Goal: Task Accomplishment & Management: Use online tool/utility

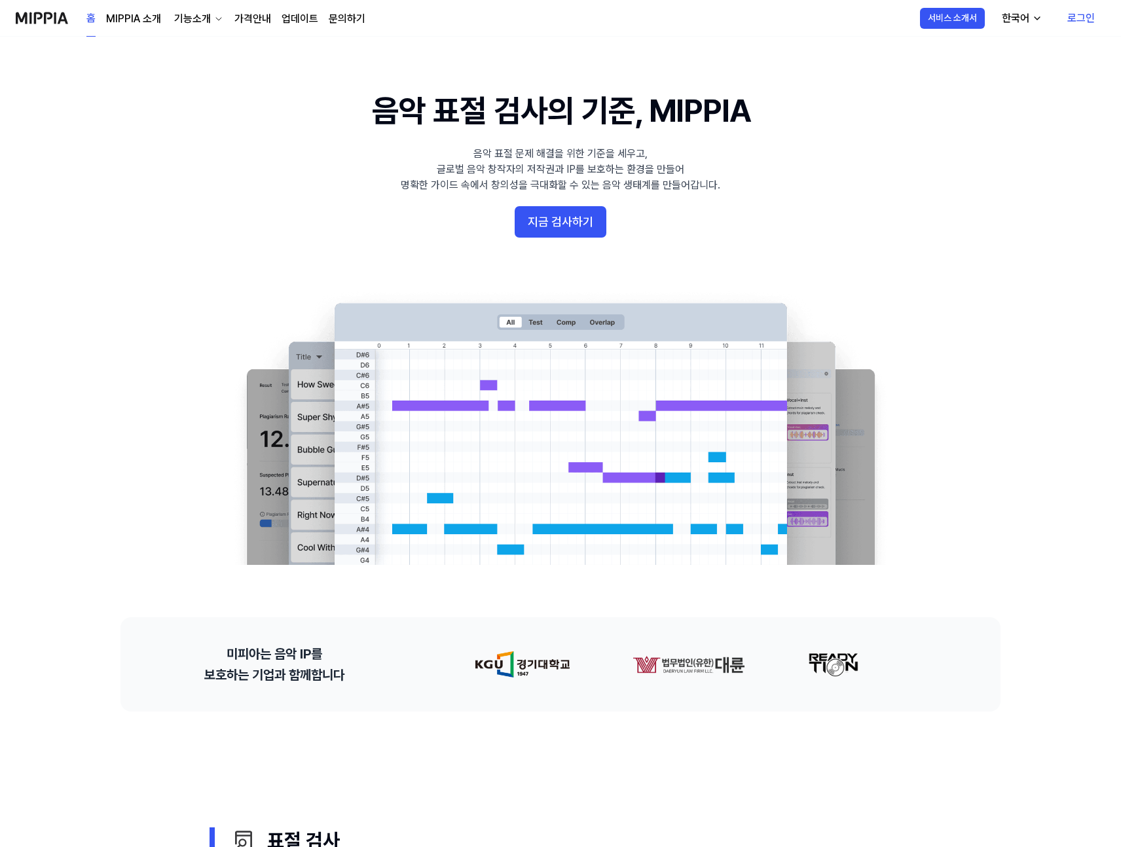
click at [134, 18] on link "MIPPIA 소개" at bounding box center [133, 19] width 55 height 16
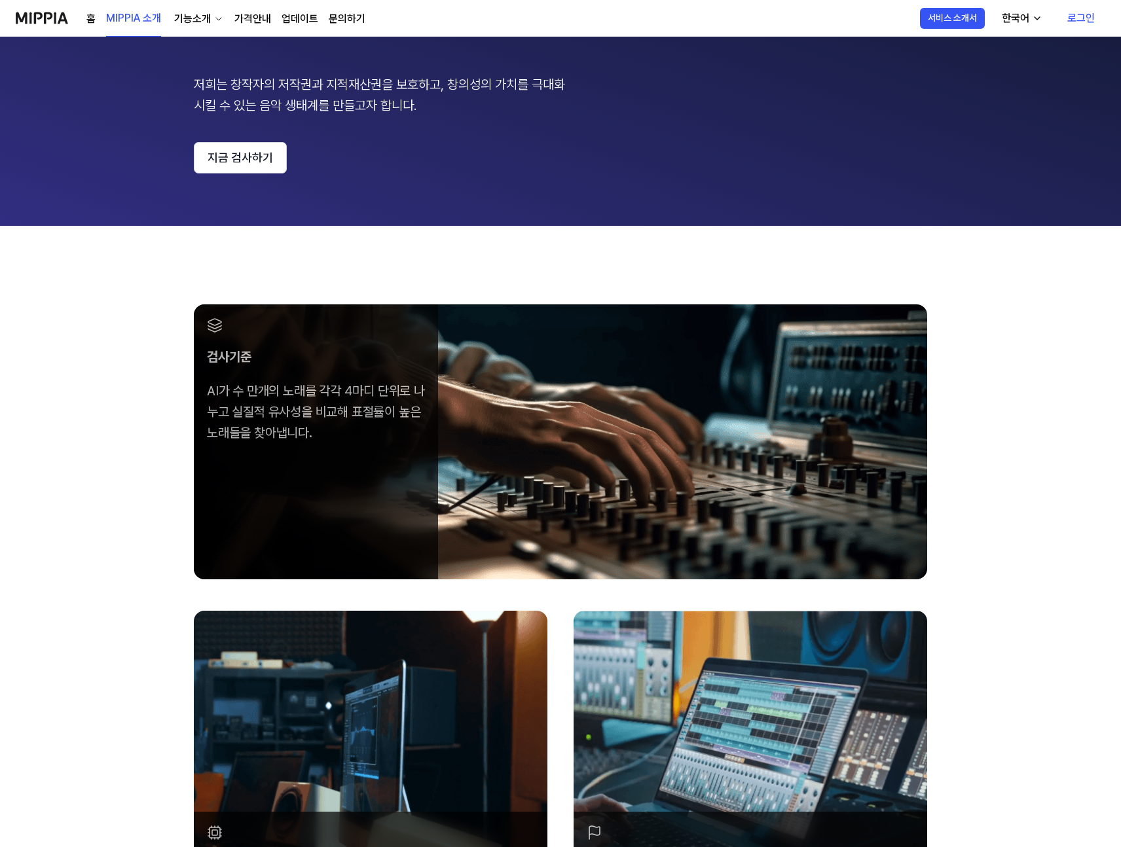
scroll to position [173, 0]
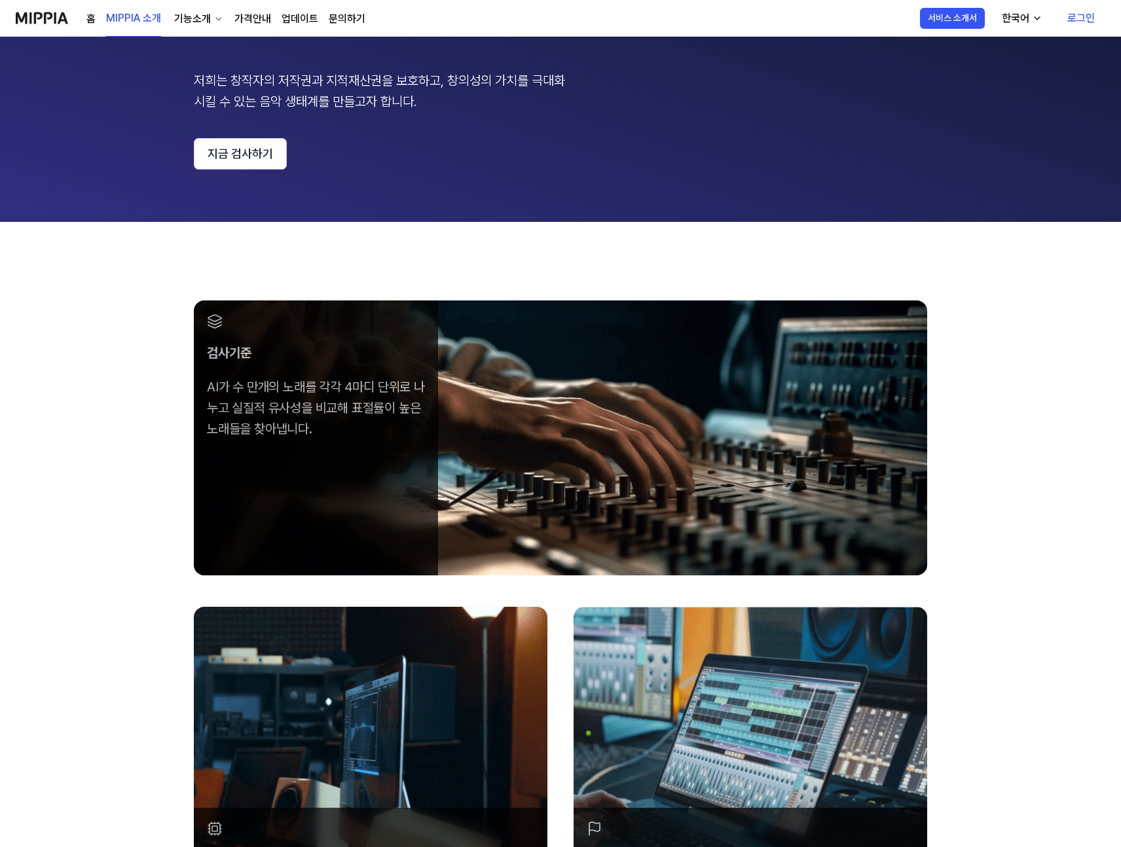
click at [209, 25] on div "기능소개" at bounding box center [192, 19] width 42 height 16
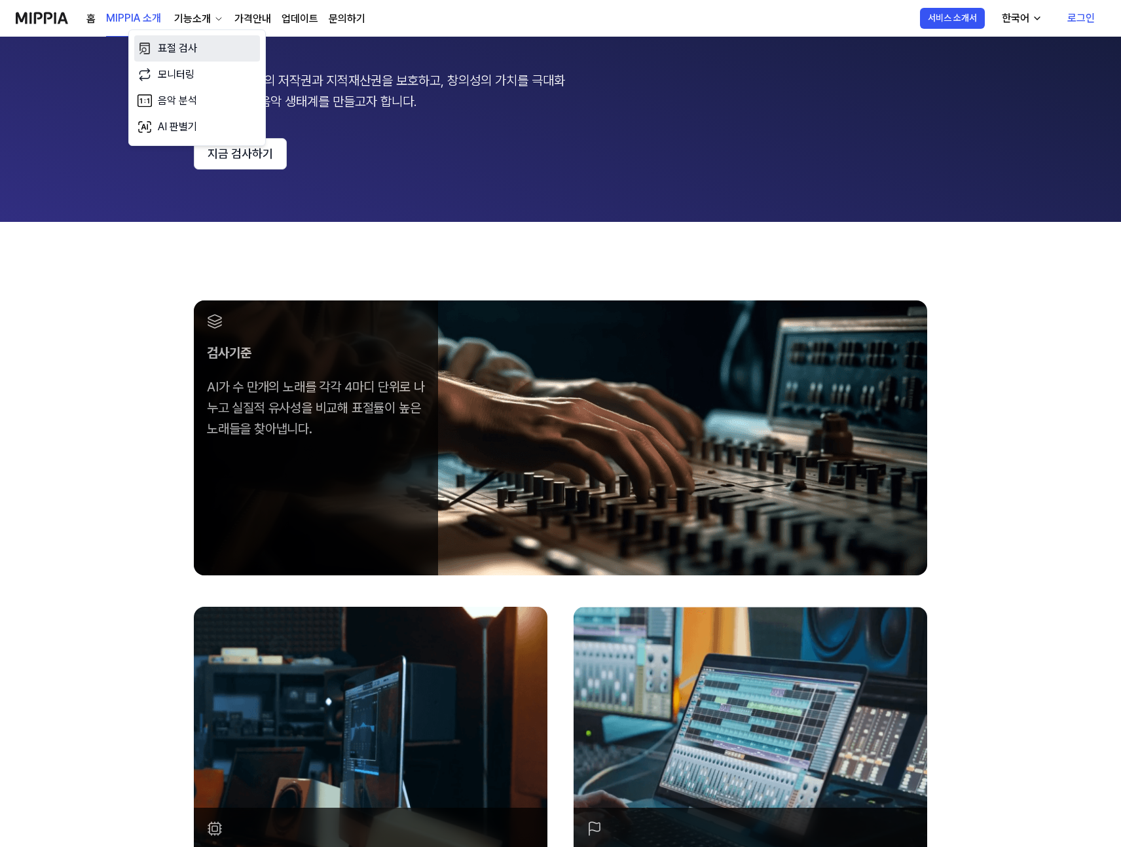
click at [202, 45] on link "표절 검사" at bounding box center [197, 48] width 126 height 26
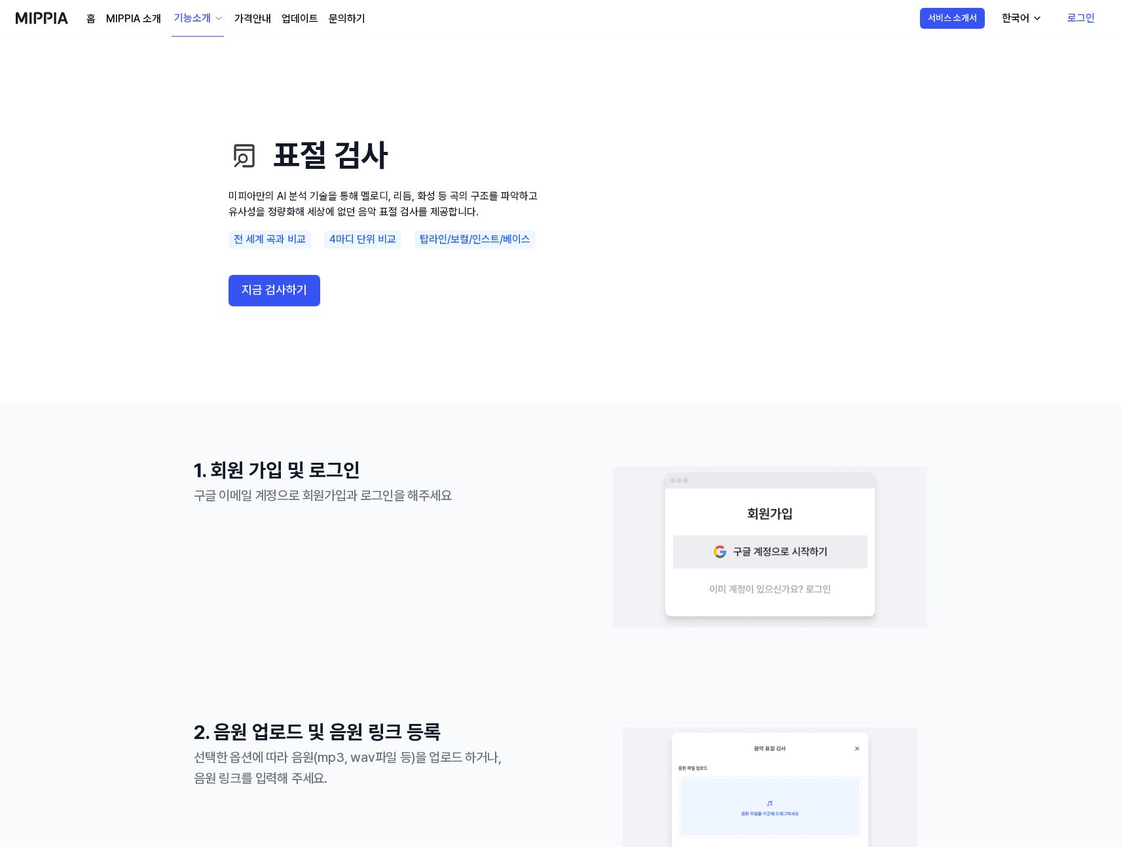
click at [194, 12] on div "기능소개" at bounding box center [192, 18] width 42 height 16
click at [194, 132] on link "AI 판별기" at bounding box center [197, 137] width 126 height 26
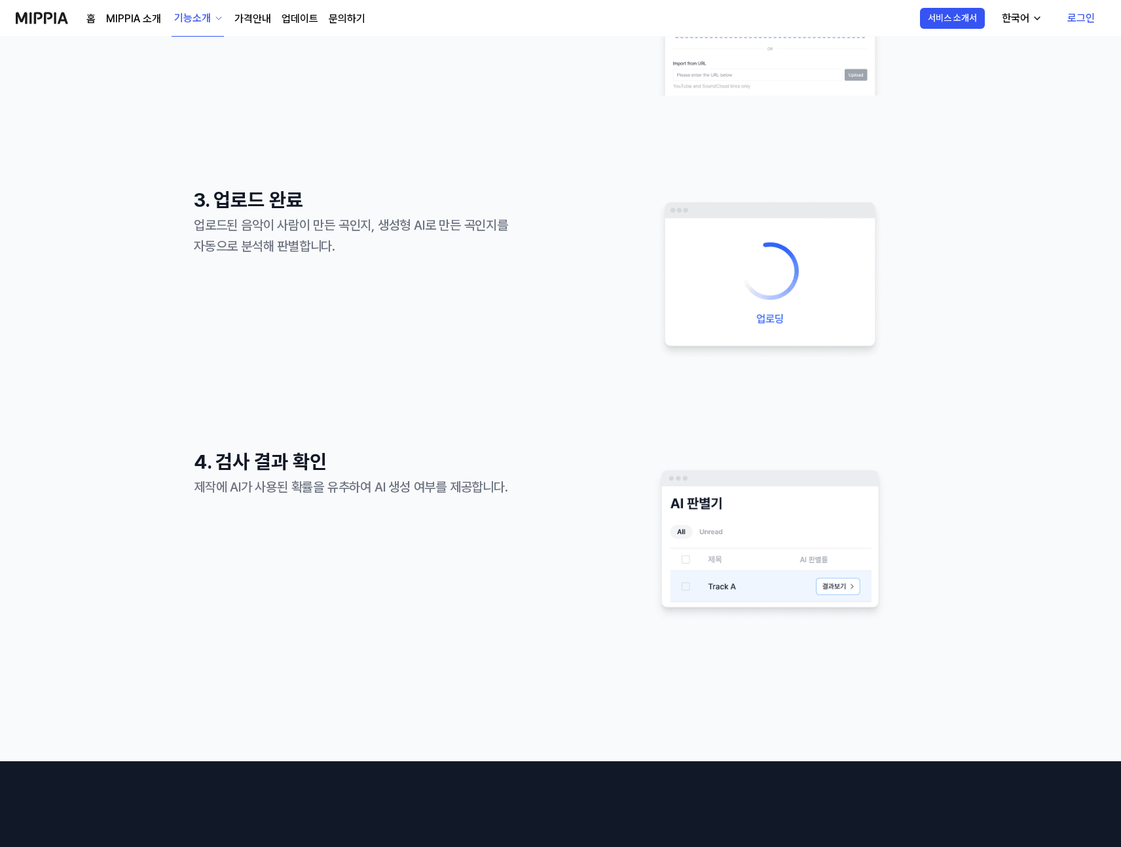
scroll to position [795, 0]
click at [810, 577] on img at bounding box center [770, 538] width 314 height 164
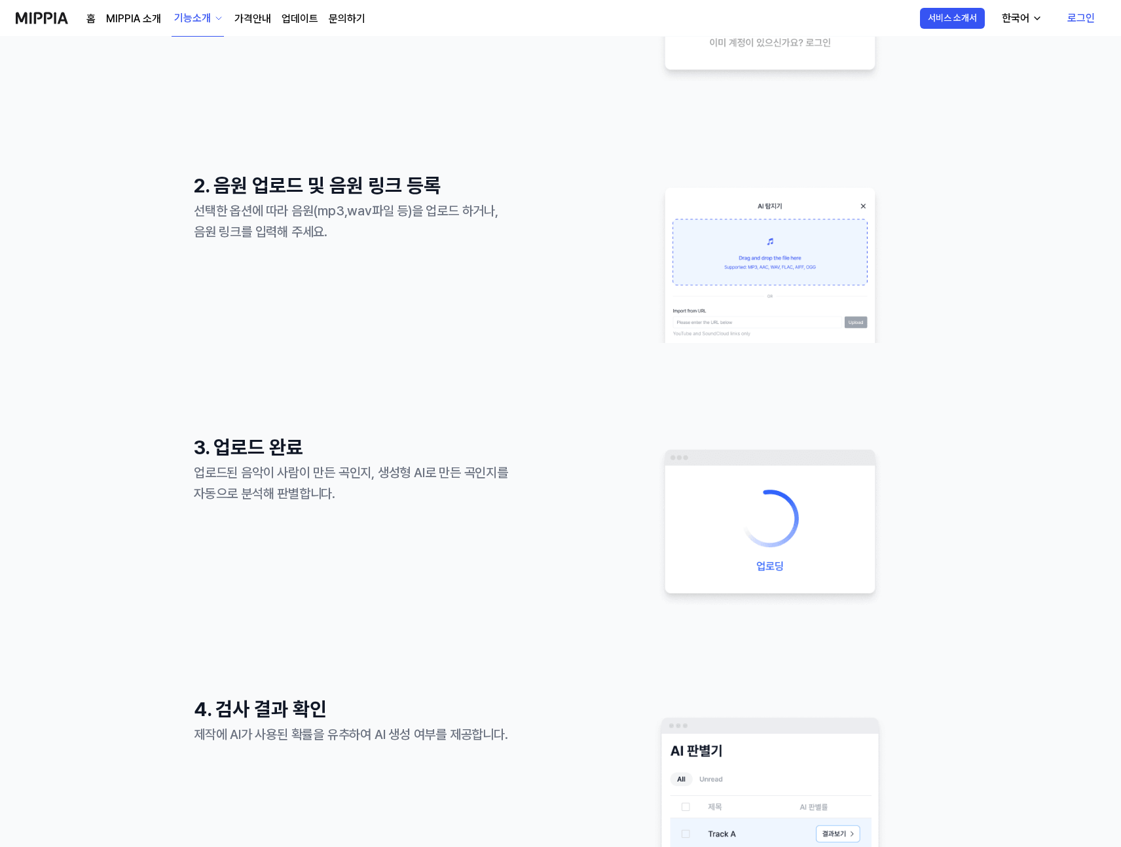
scroll to position [0, 0]
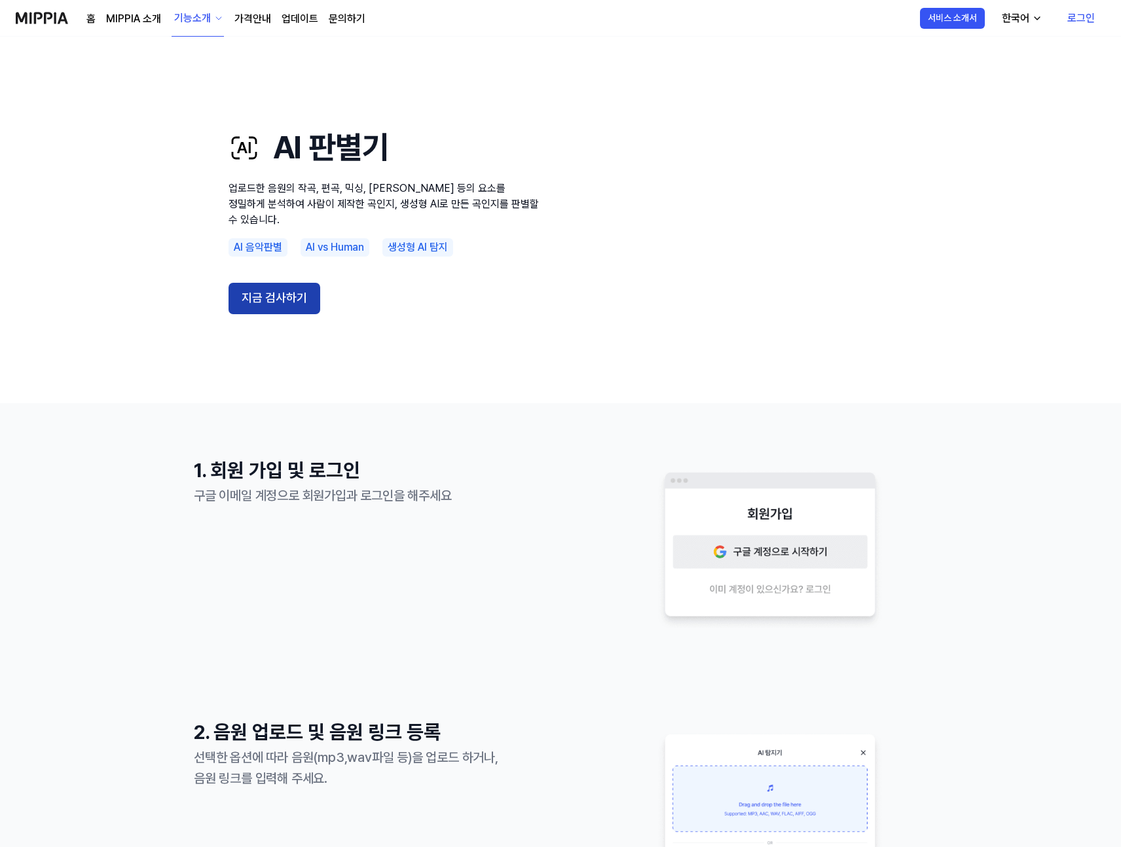
click at [304, 284] on button "지금 검사하기" at bounding box center [274, 298] width 92 height 31
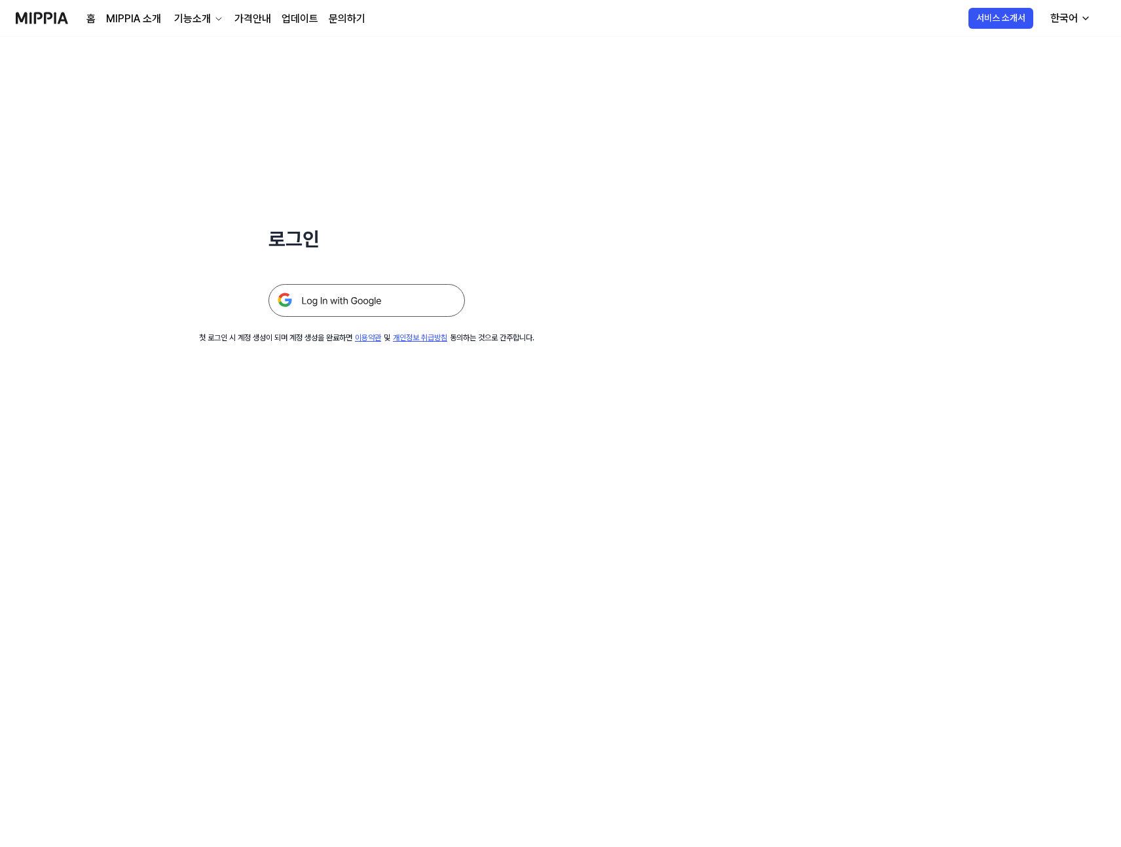
click at [396, 308] on img at bounding box center [366, 300] width 196 height 33
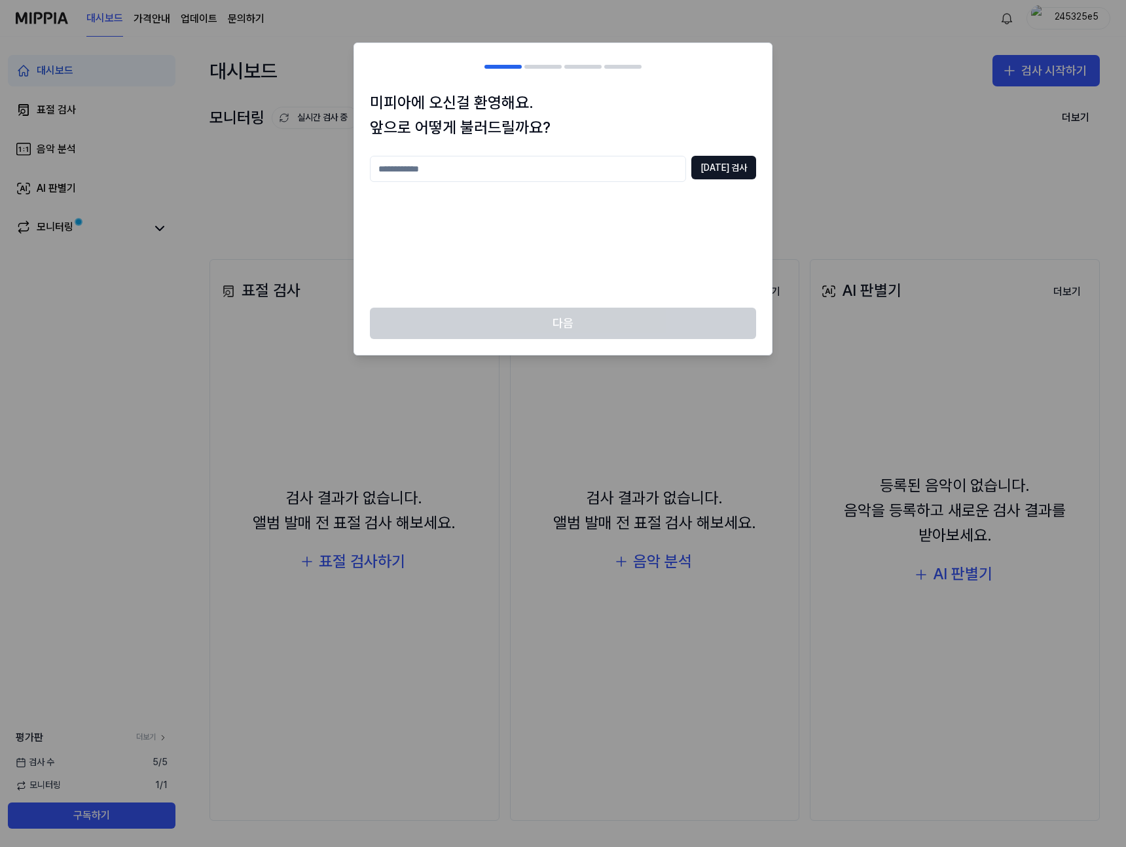
click at [537, 270] on div "중복 검사" at bounding box center [563, 224] width 386 height 136
click at [538, 170] on input "text" at bounding box center [528, 169] width 316 height 26
type input "***"
click at [709, 170] on button "중복 검사" at bounding box center [723, 168] width 65 height 24
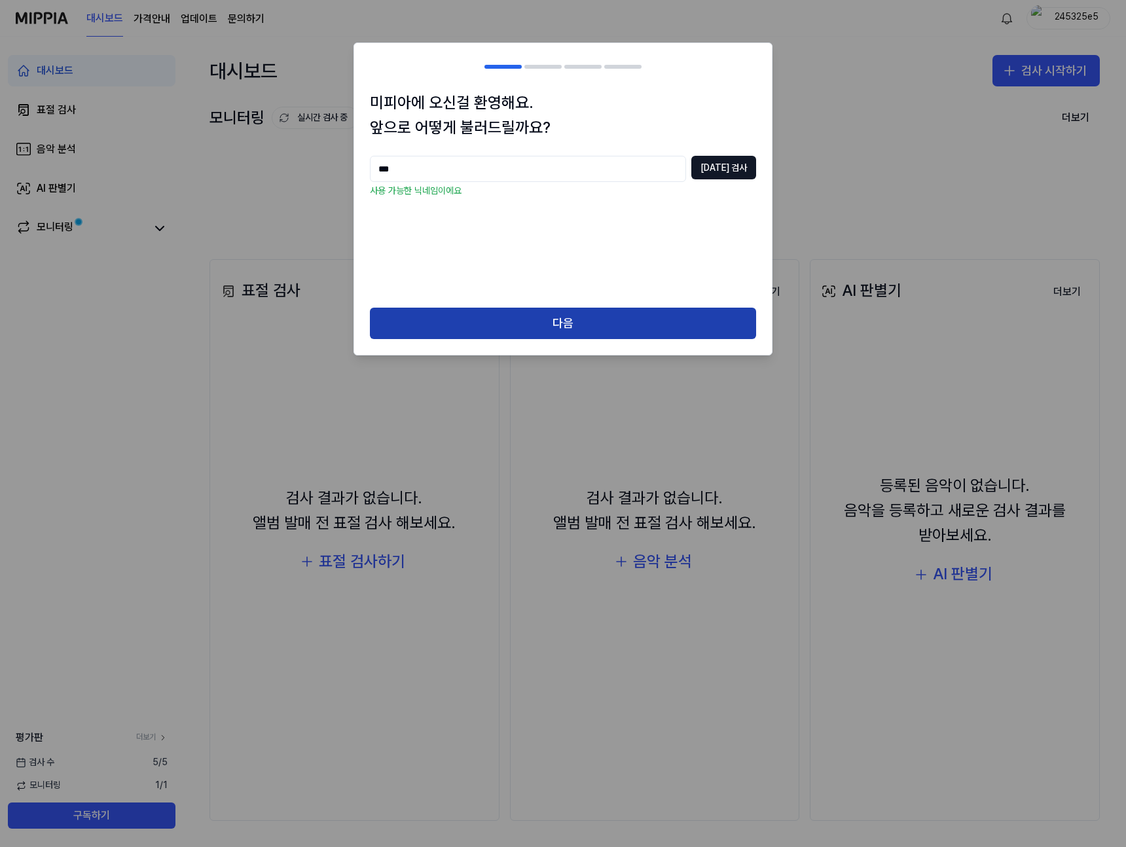
click at [557, 317] on button "다음" at bounding box center [563, 323] width 386 height 31
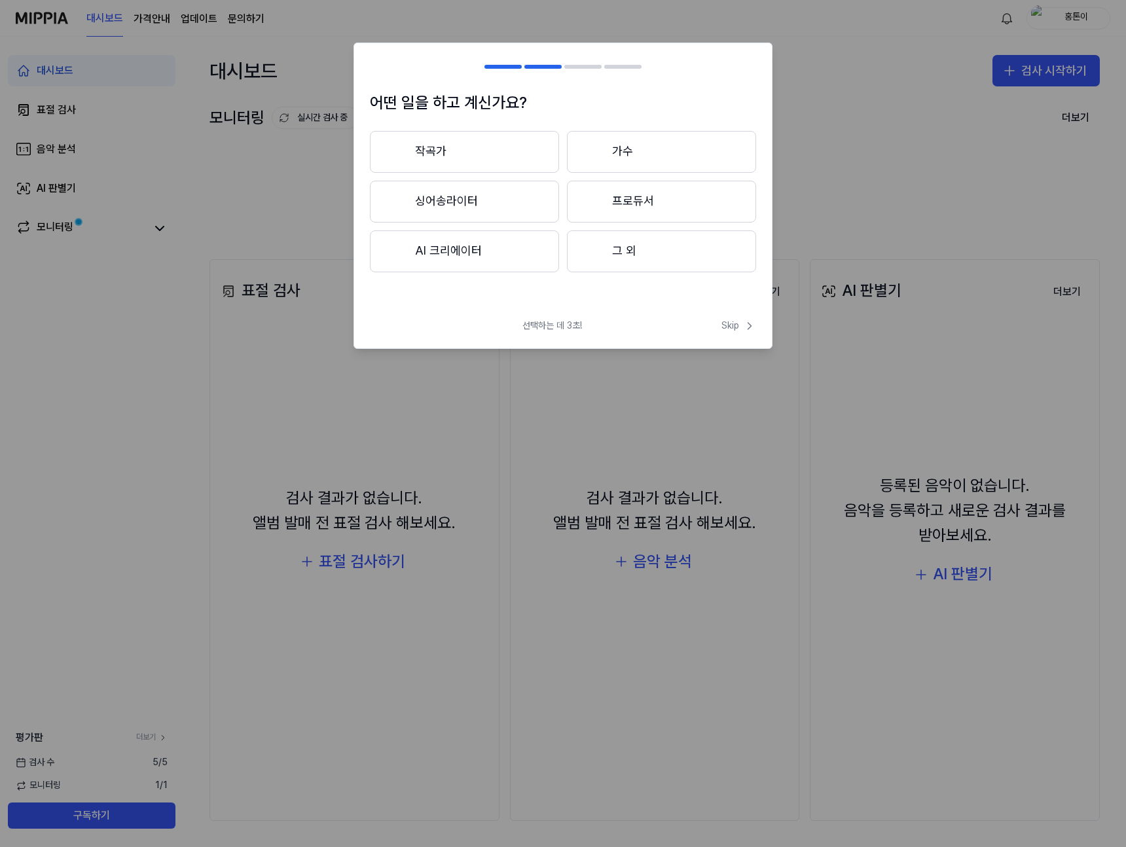
click at [496, 262] on button "AI 크리에이터" at bounding box center [464, 251] width 189 height 42
click at [509, 211] on button "3년 이하" at bounding box center [464, 202] width 189 height 43
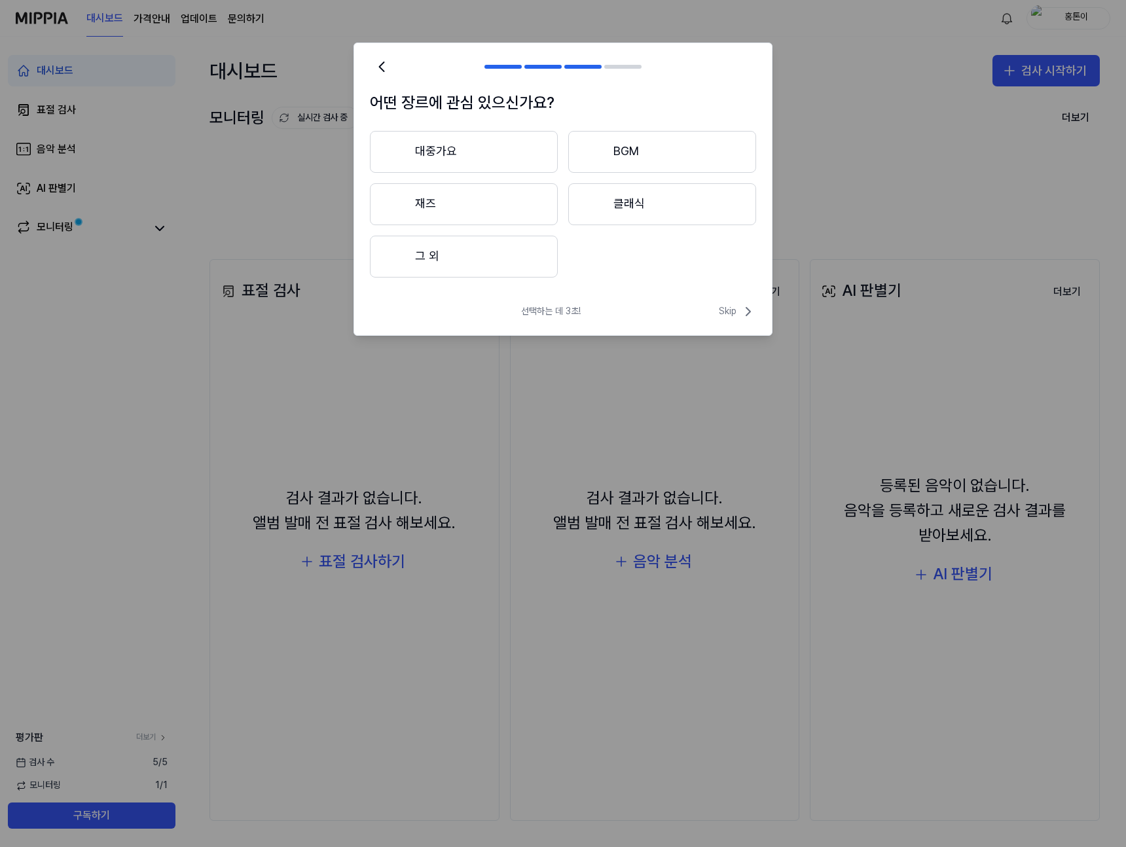
click at [437, 149] on button "대중가요" at bounding box center [464, 152] width 188 height 42
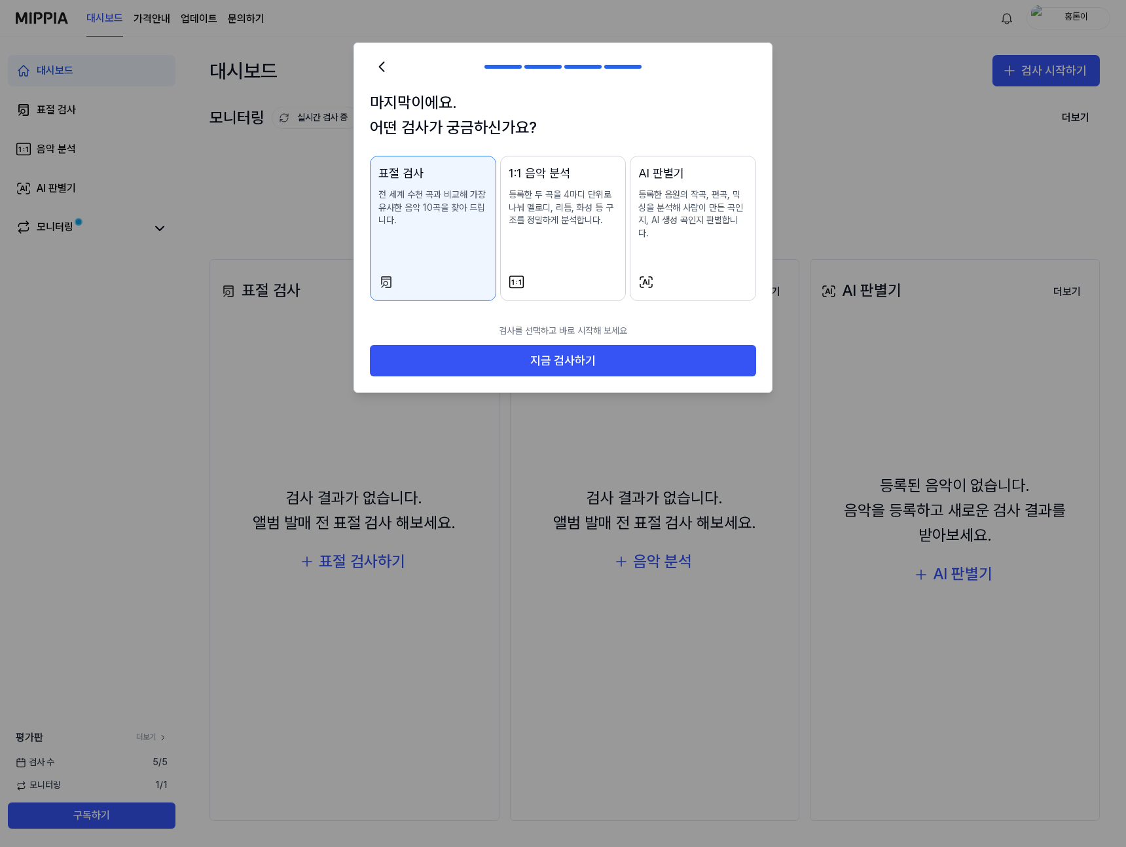
click at [668, 225] on p "등록한 음원의 작곡, 편곡, 믹싱을 분석해 사람이 만든 곡인지, AI 생성 곡인지 판별합니다." at bounding box center [692, 214] width 109 height 51
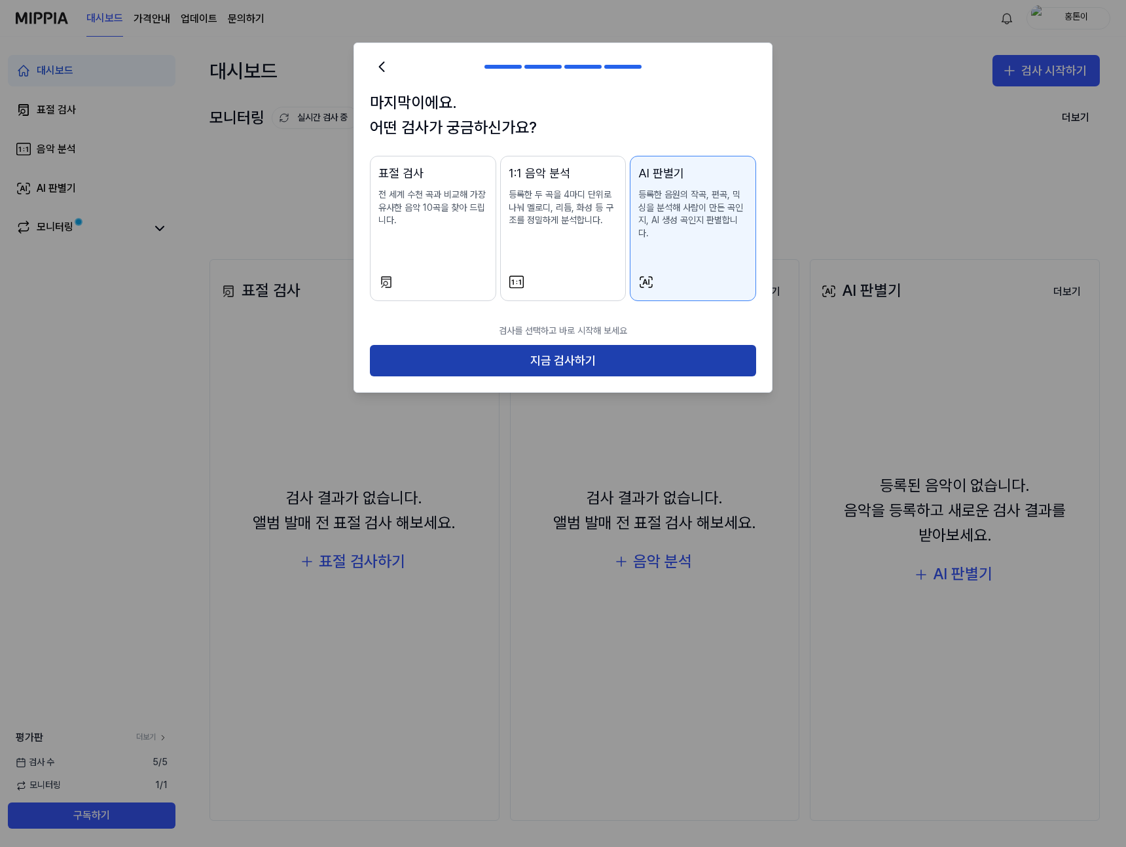
click at [586, 347] on button "지금 검사하기" at bounding box center [563, 360] width 386 height 31
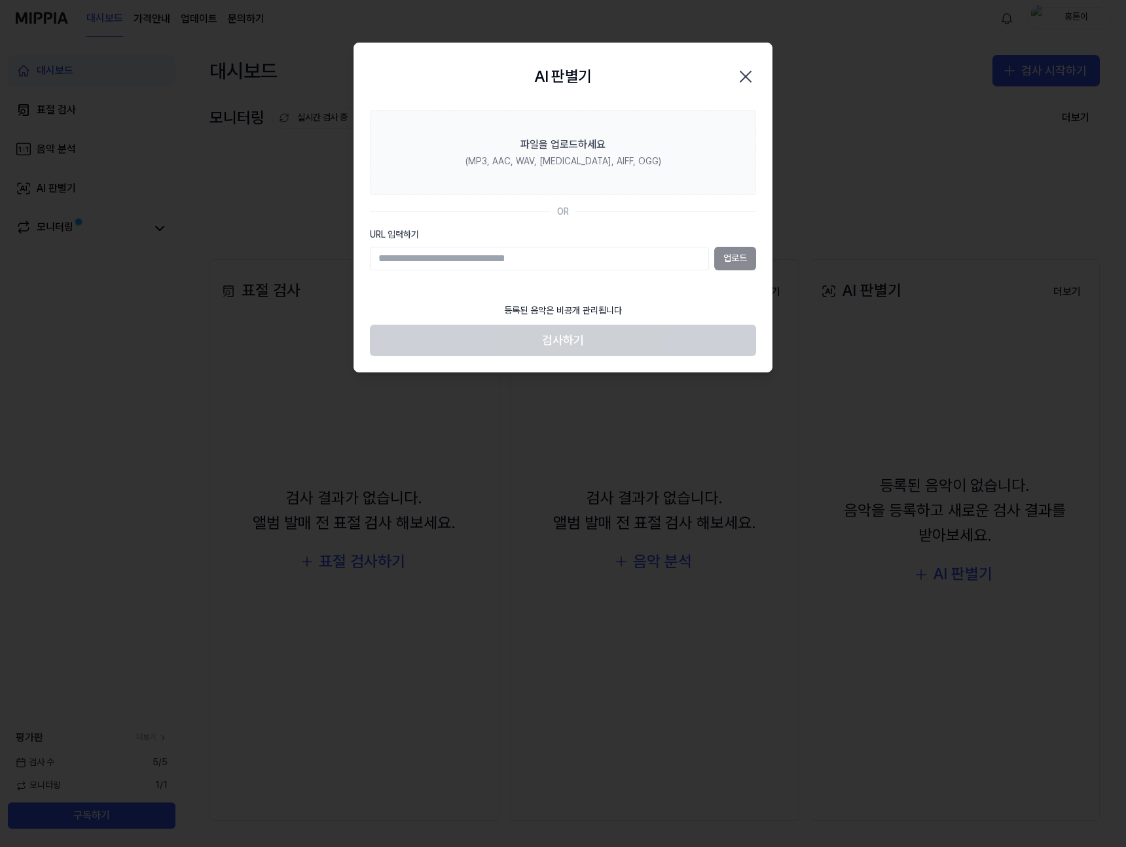
click at [742, 62] on div "AI 판별기 Close" at bounding box center [563, 76] width 386 height 35
click at [739, 71] on icon "button" at bounding box center [745, 76] width 21 height 21
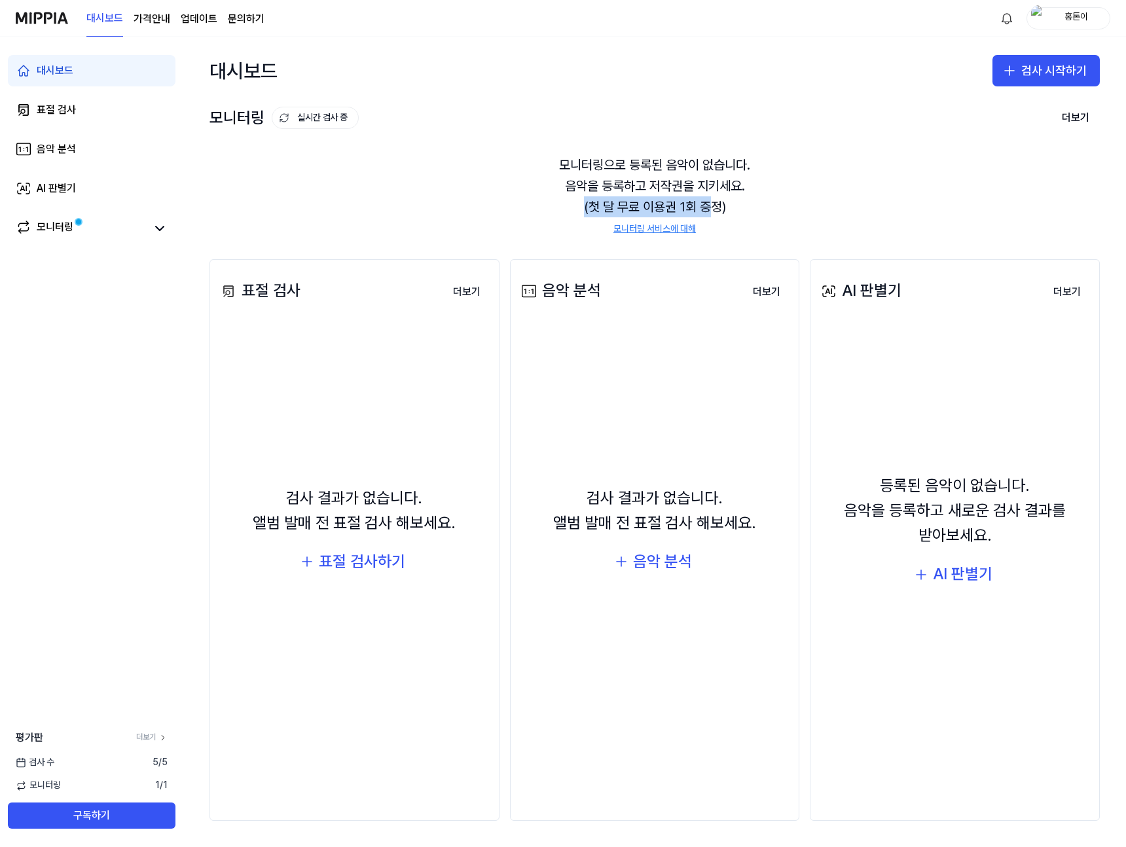
drag, startPoint x: 579, startPoint y: 200, endPoint x: 710, endPoint y: 203, distance: 130.3
click at [710, 203] on div "모니터링으로 등록된 음악이 없습니다. 음악을 등록하고 저작권을 지키세요. (첫 달 무료 이용권 1회 증정) 모니터링 서비스에 대해" at bounding box center [654, 195] width 890 height 113
click at [108, 201] on link "AI 판별기" at bounding box center [92, 188] width 168 height 31
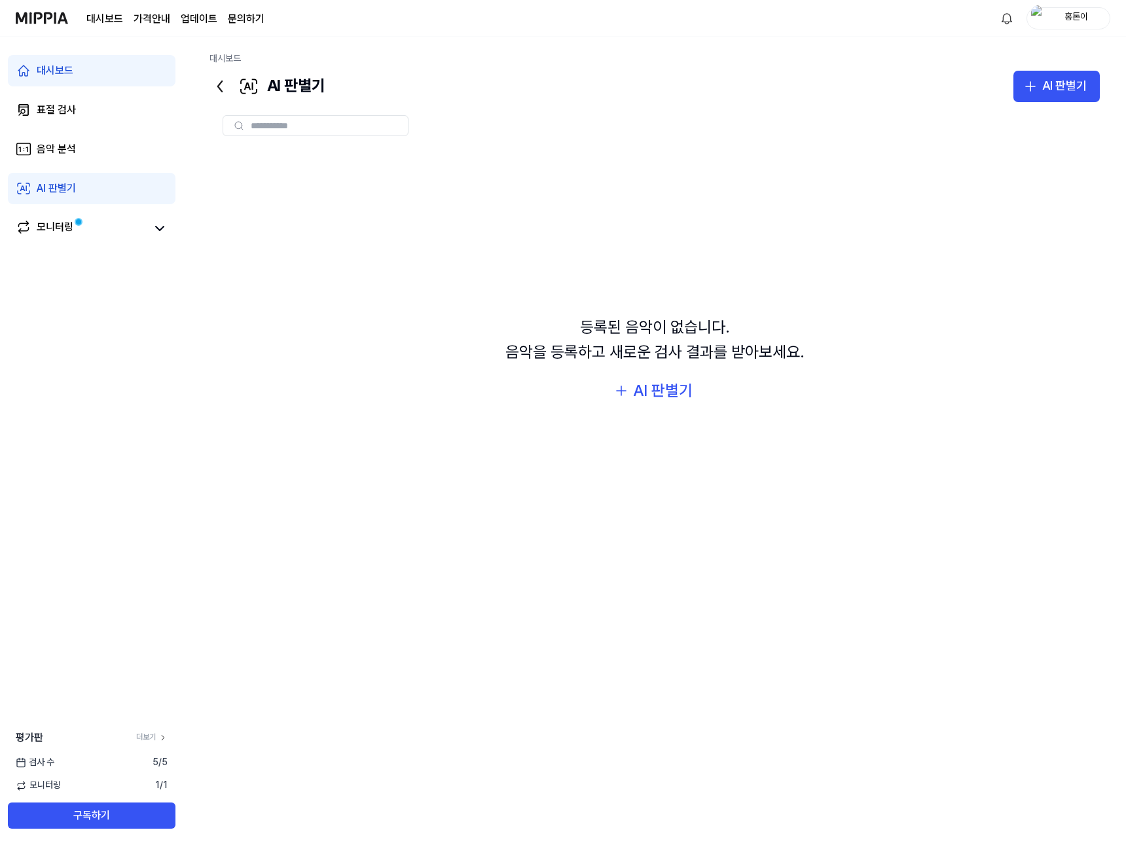
click at [113, 14] on link "대시보드" at bounding box center [104, 19] width 37 height 16
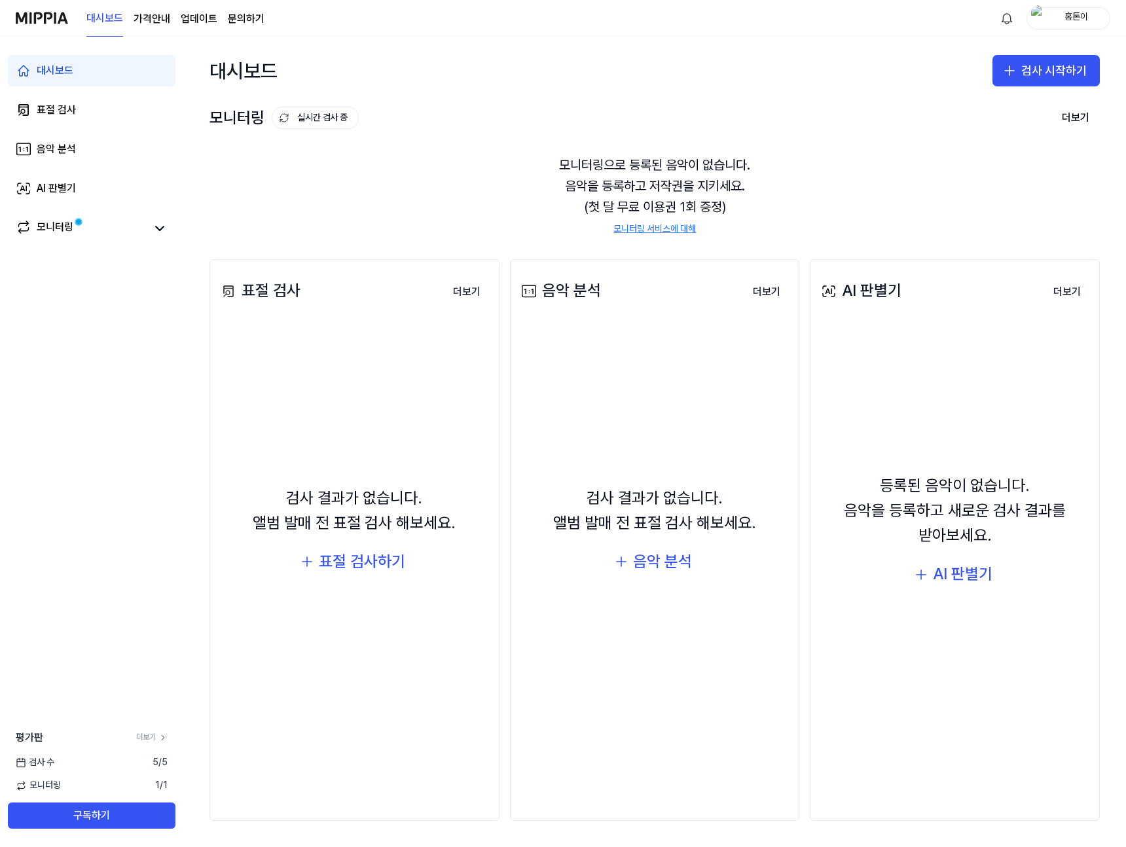
click at [149, 23] on page\) "가격안내" at bounding box center [152, 19] width 37 height 16
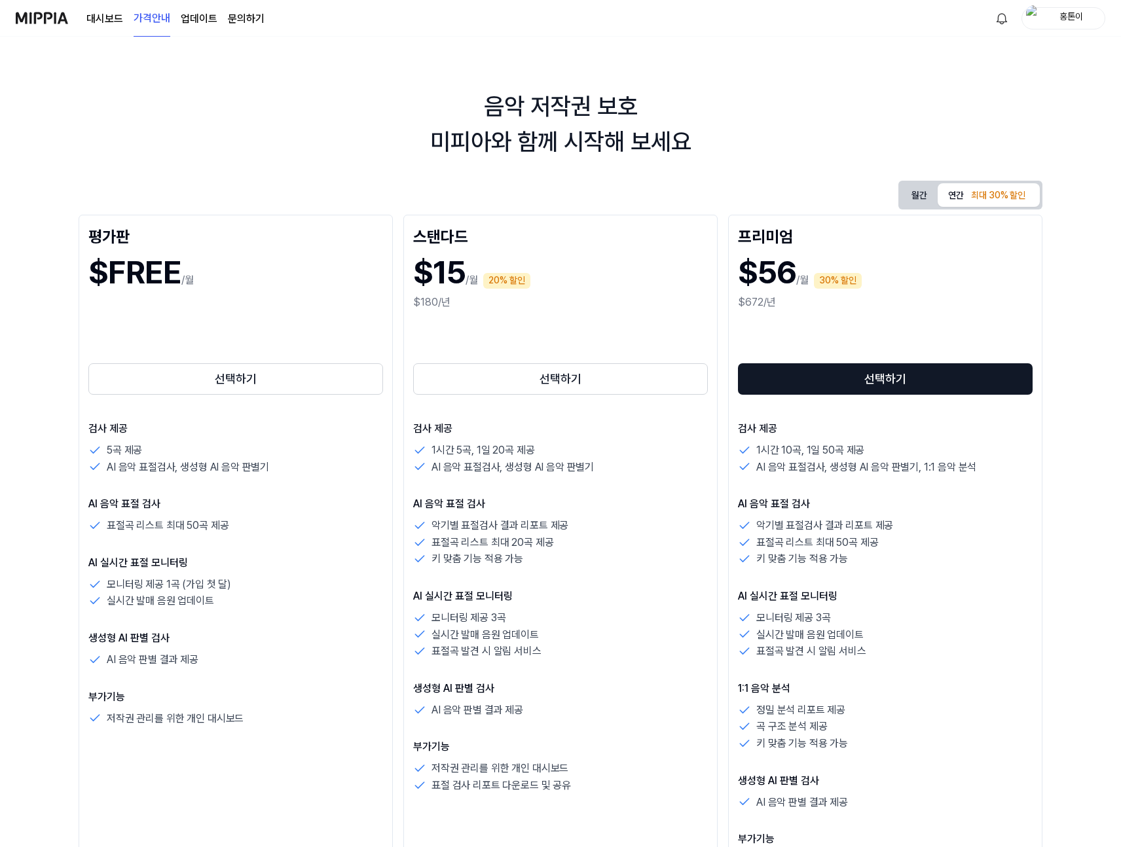
click at [194, 25] on link "업데이트" at bounding box center [199, 19] width 37 height 16
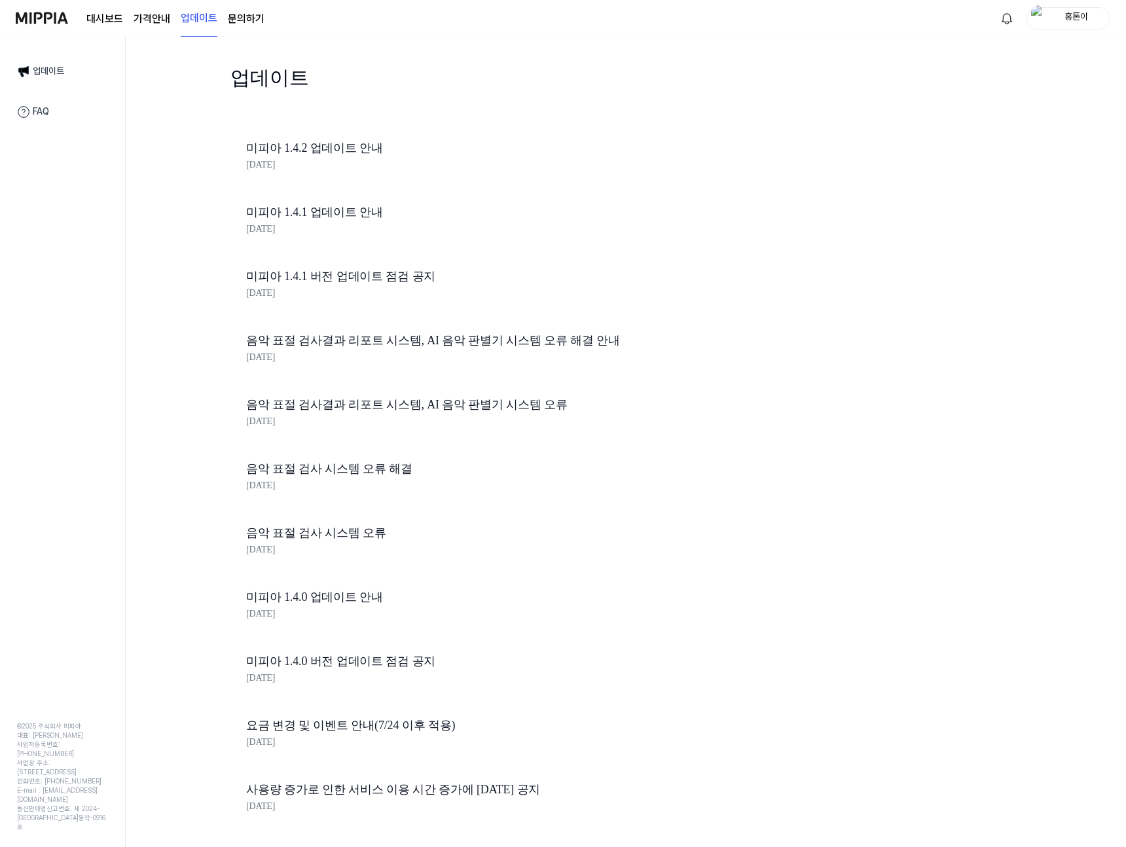
click at [246, 25] on link "문의하기" at bounding box center [246, 19] width 37 height 16
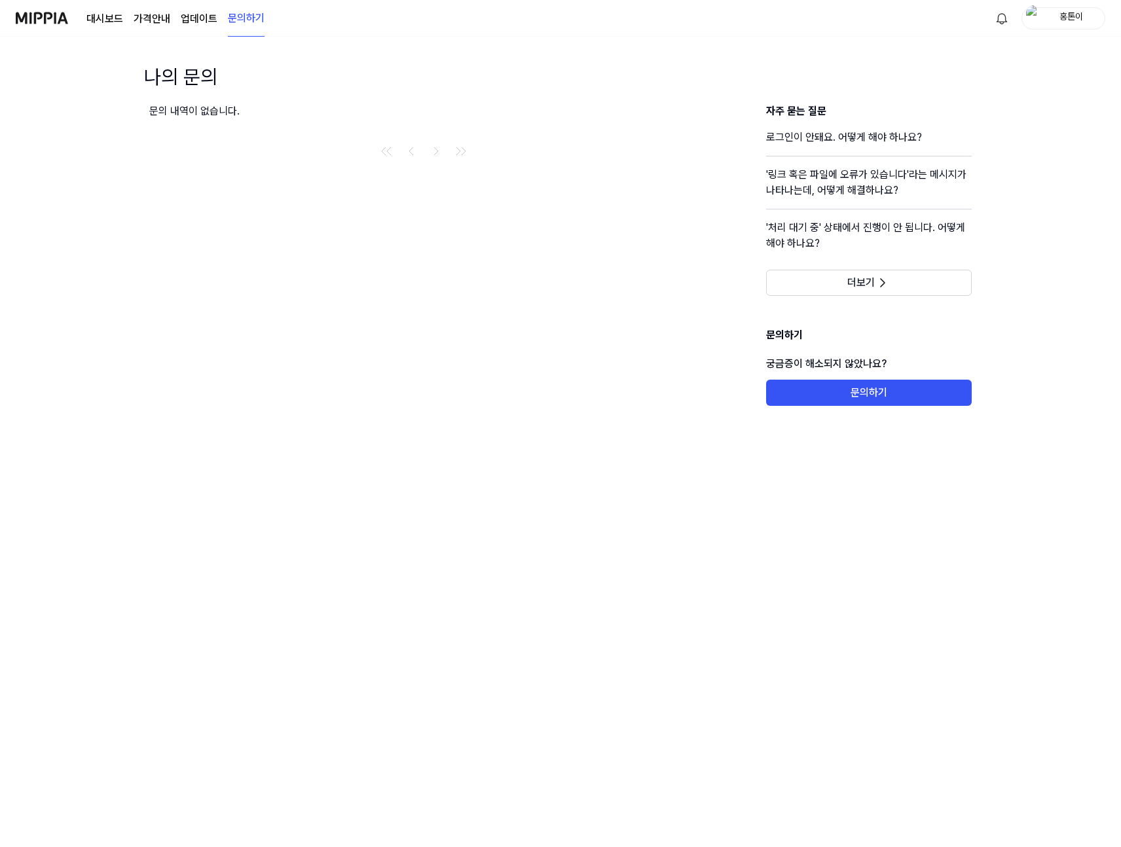
click at [223, 25] on div "대시보드 가격안내 업데이트 문의하기" at bounding box center [175, 18] width 178 height 36
click at [213, 22] on link "업데이트" at bounding box center [199, 19] width 37 height 16
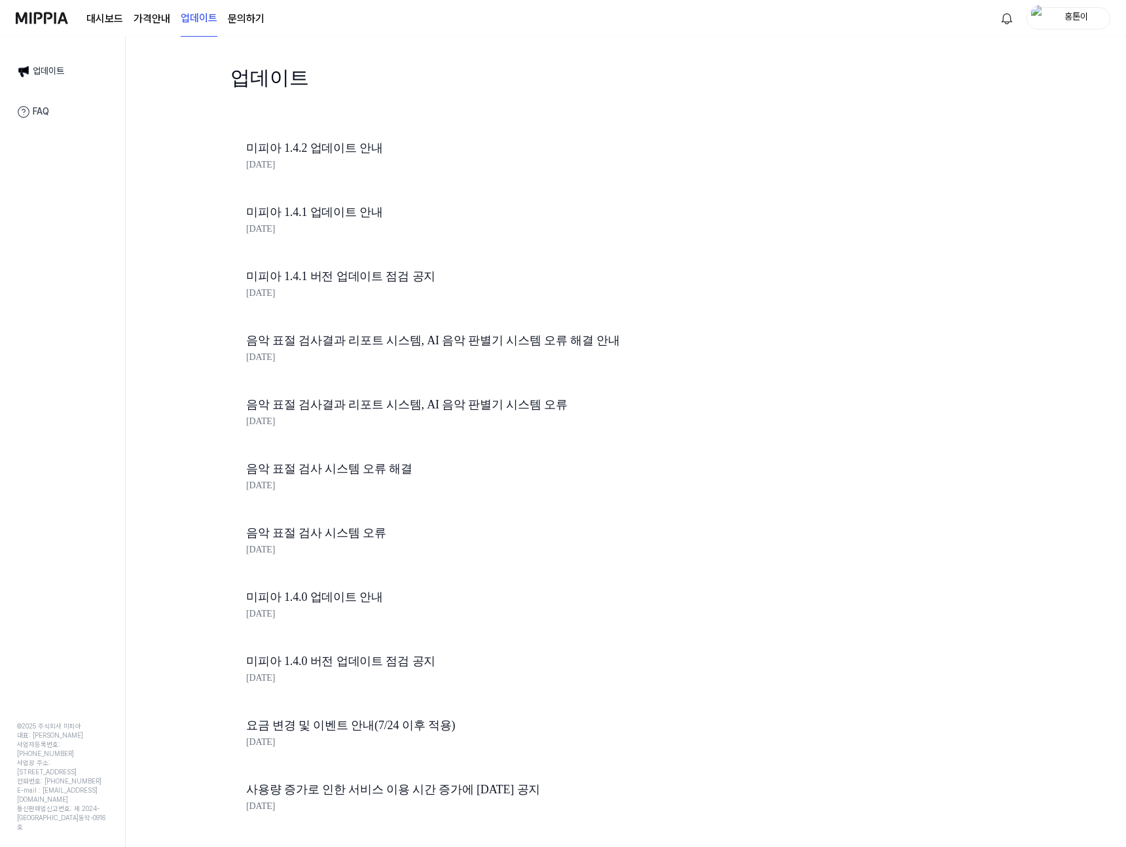
click at [46, 101] on link "FAQ" at bounding box center [62, 111] width 107 height 27
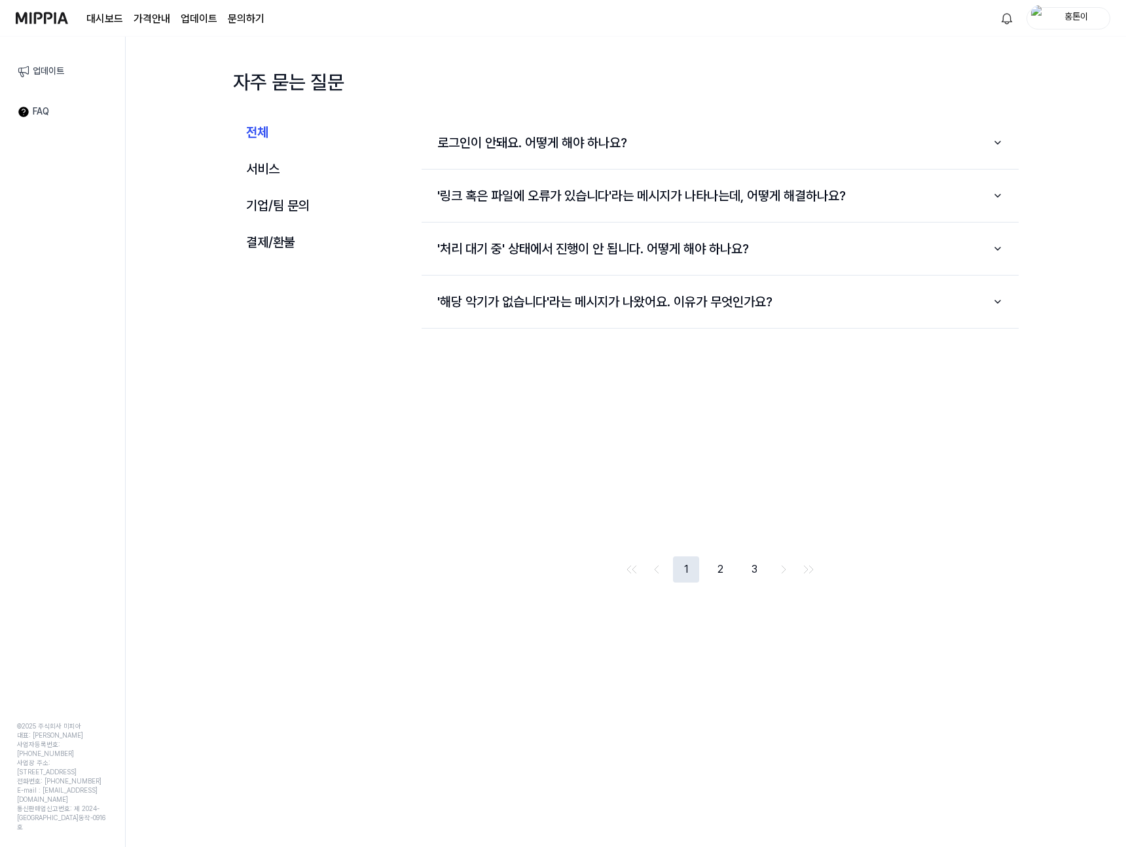
click at [35, 17] on img at bounding box center [42, 18] width 52 height 36
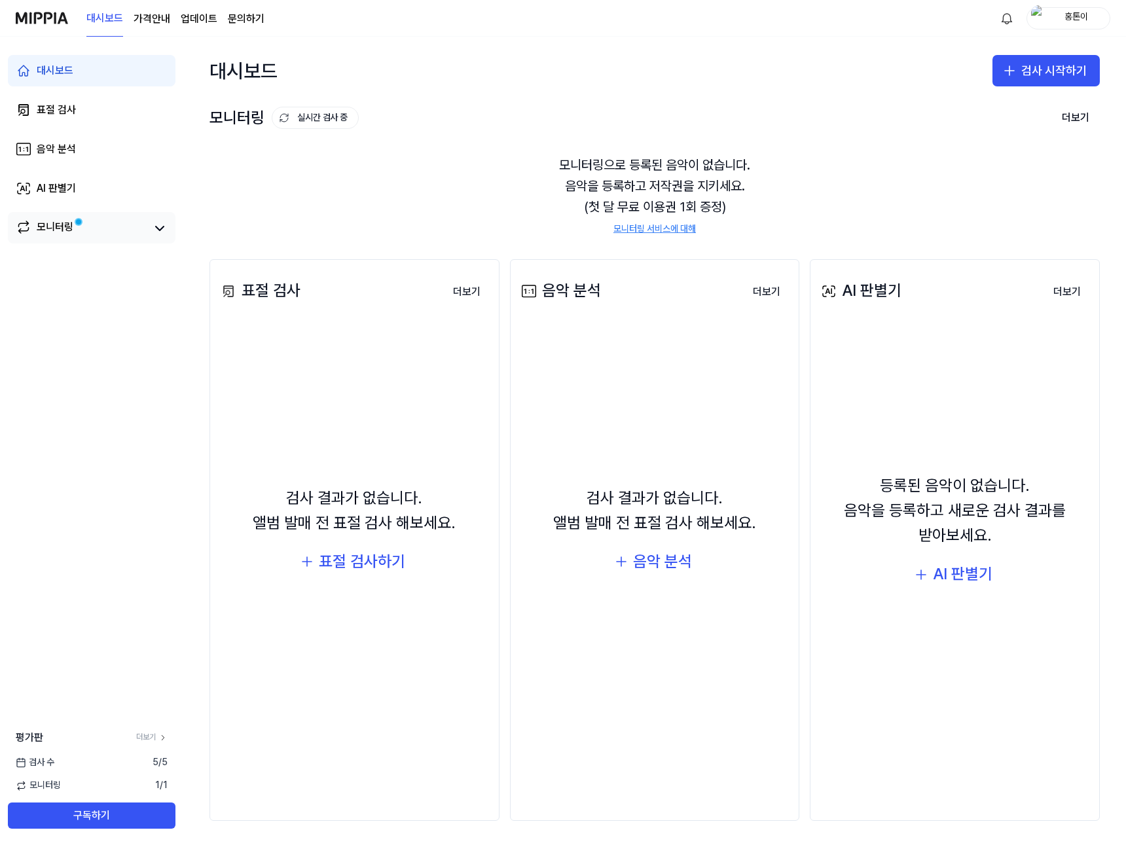
click at [64, 231] on div "모니터링" at bounding box center [55, 228] width 37 height 18
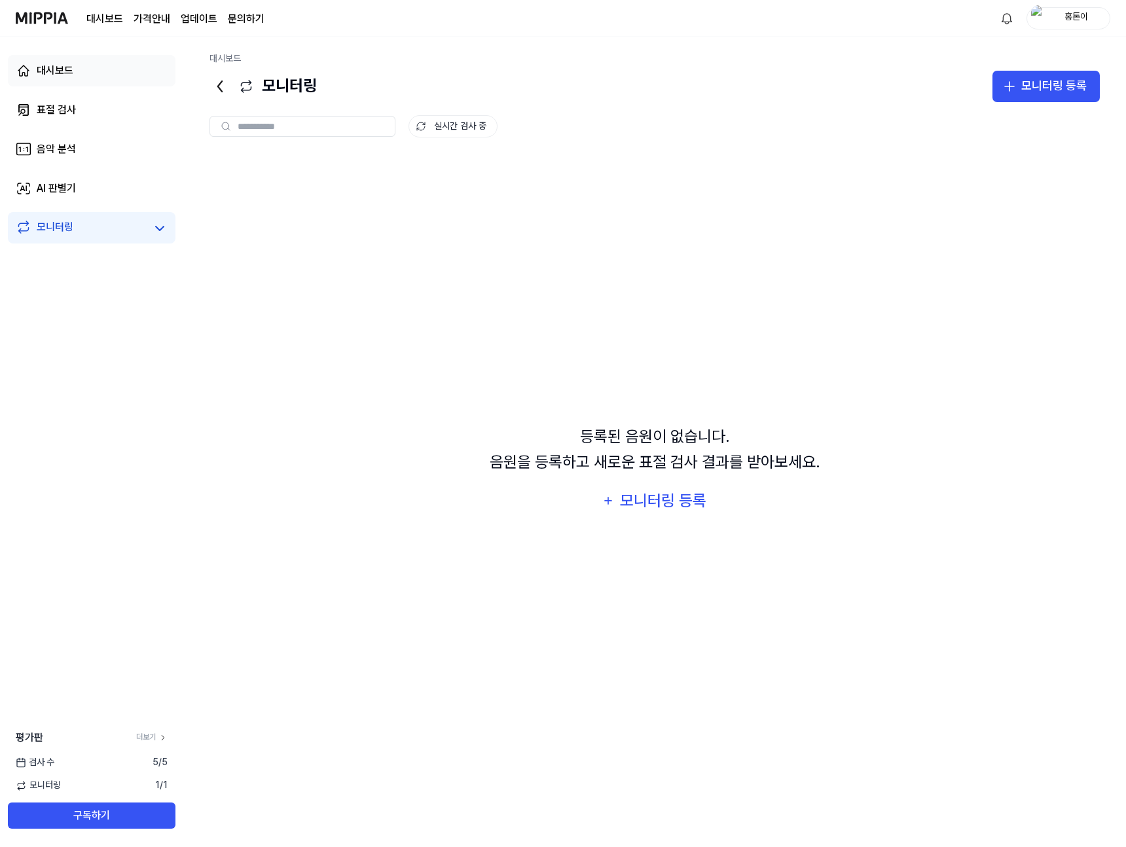
click at [69, 86] on link "대시보드" at bounding box center [92, 70] width 168 height 31
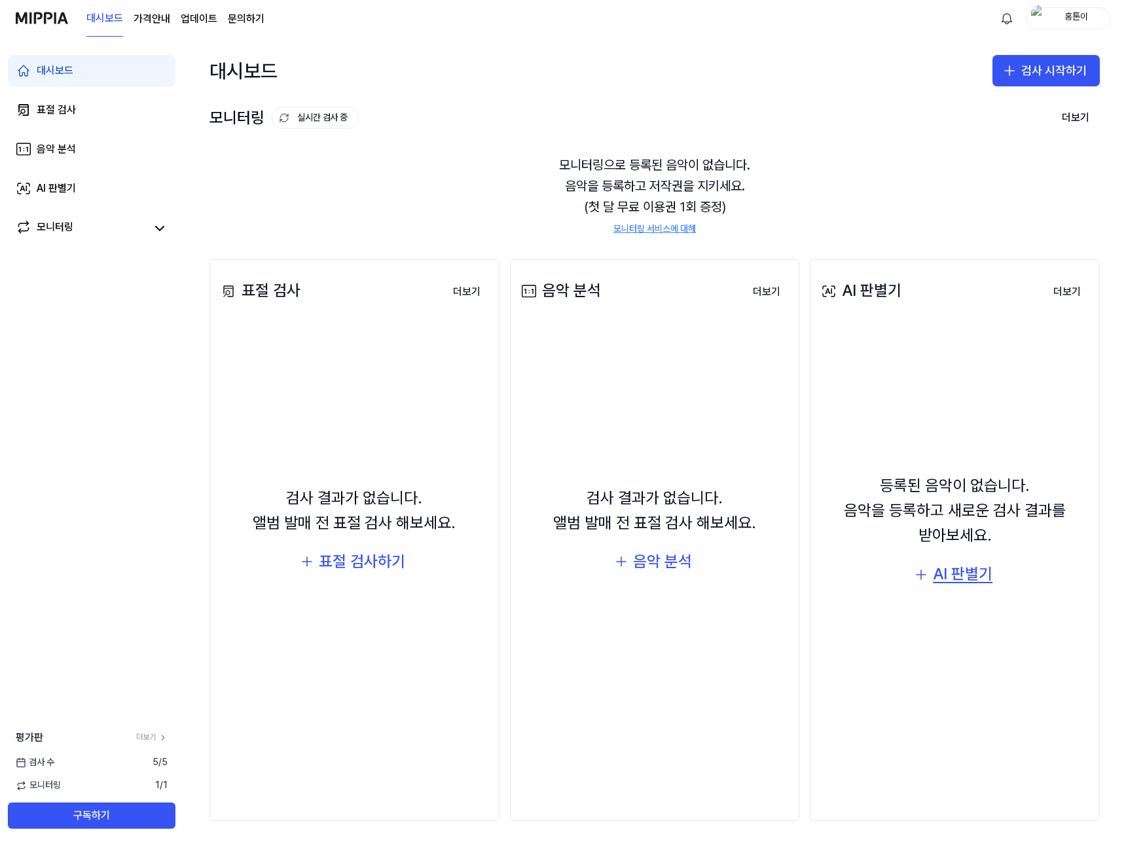
click at [958, 569] on div "AI 판별기" at bounding box center [963, 574] width 60 height 25
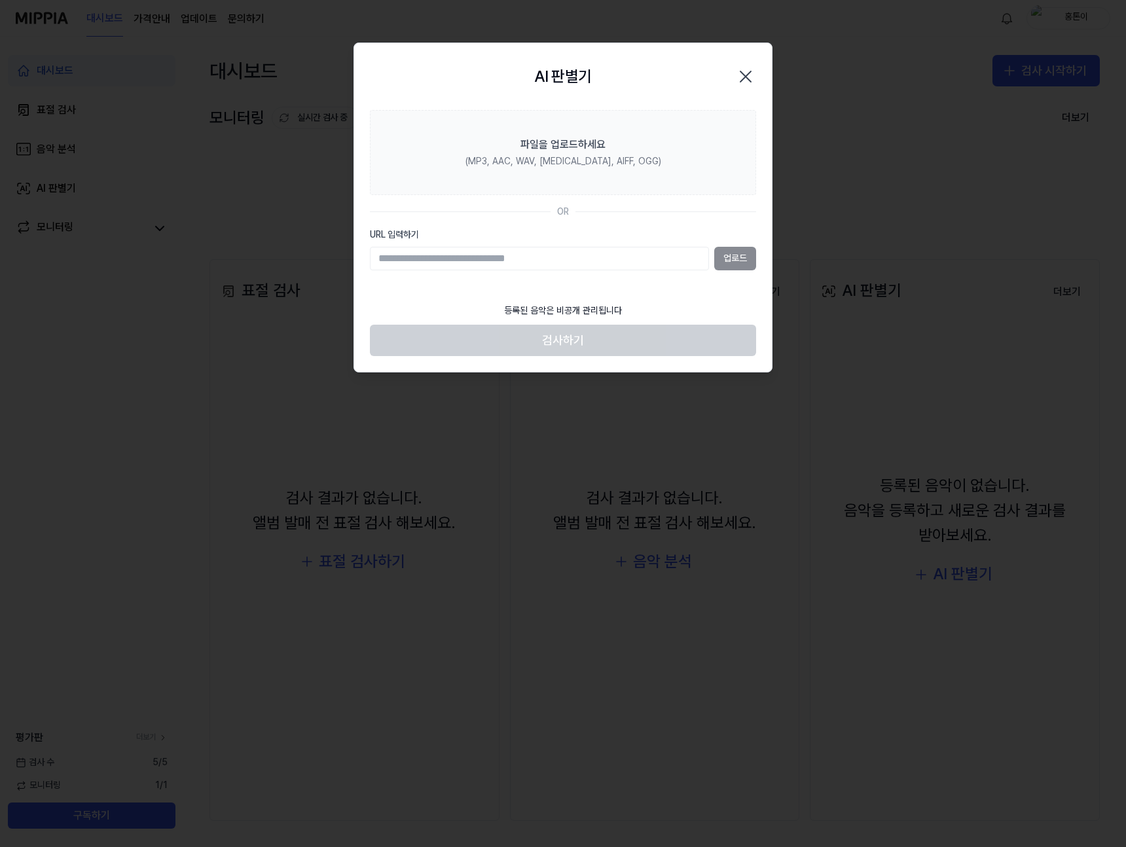
click at [736, 76] on icon "button" at bounding box center [745, 76] width 21 height 21
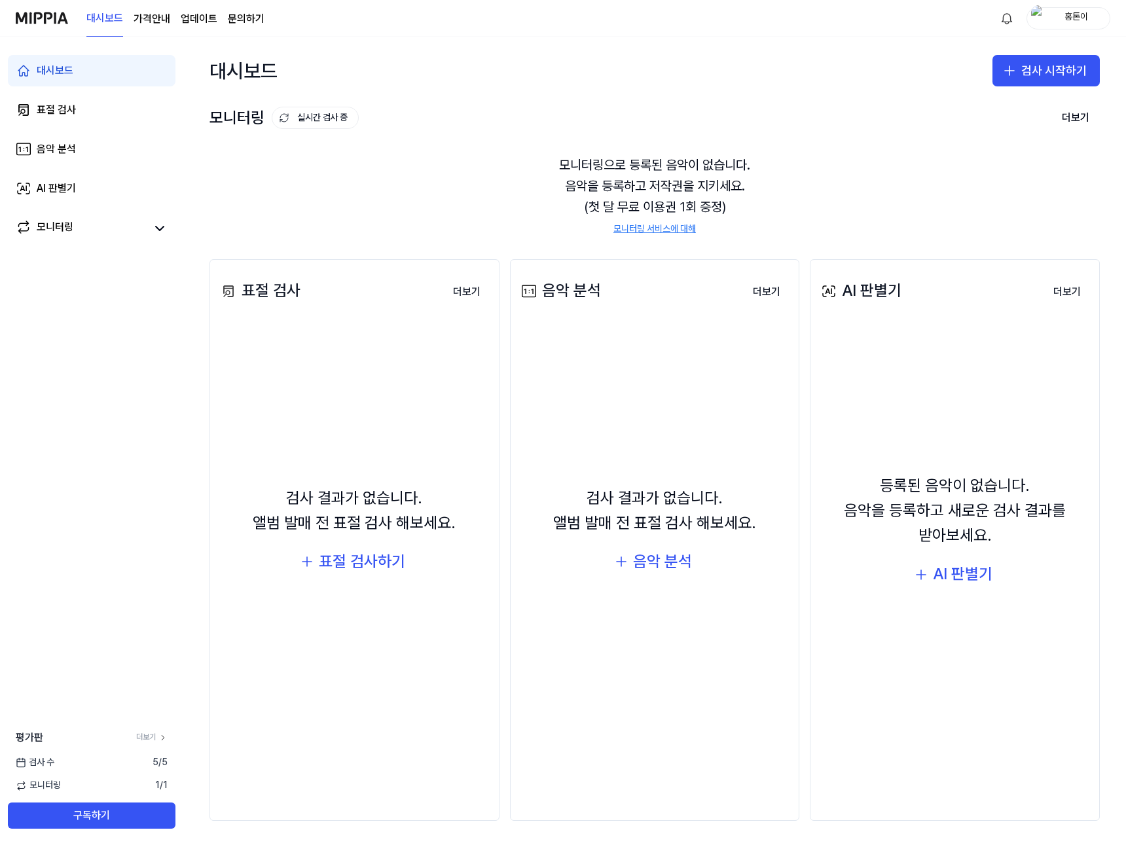
click at [76, 204] on div "대시보드 표절 검사 음악 분석 AI 판별기 모니터링" at bounding box center [91, 149] width 183 height 225
click at [80, 190] on link "AI 판별기" at bounding box center [92, 188] width 168 height 31
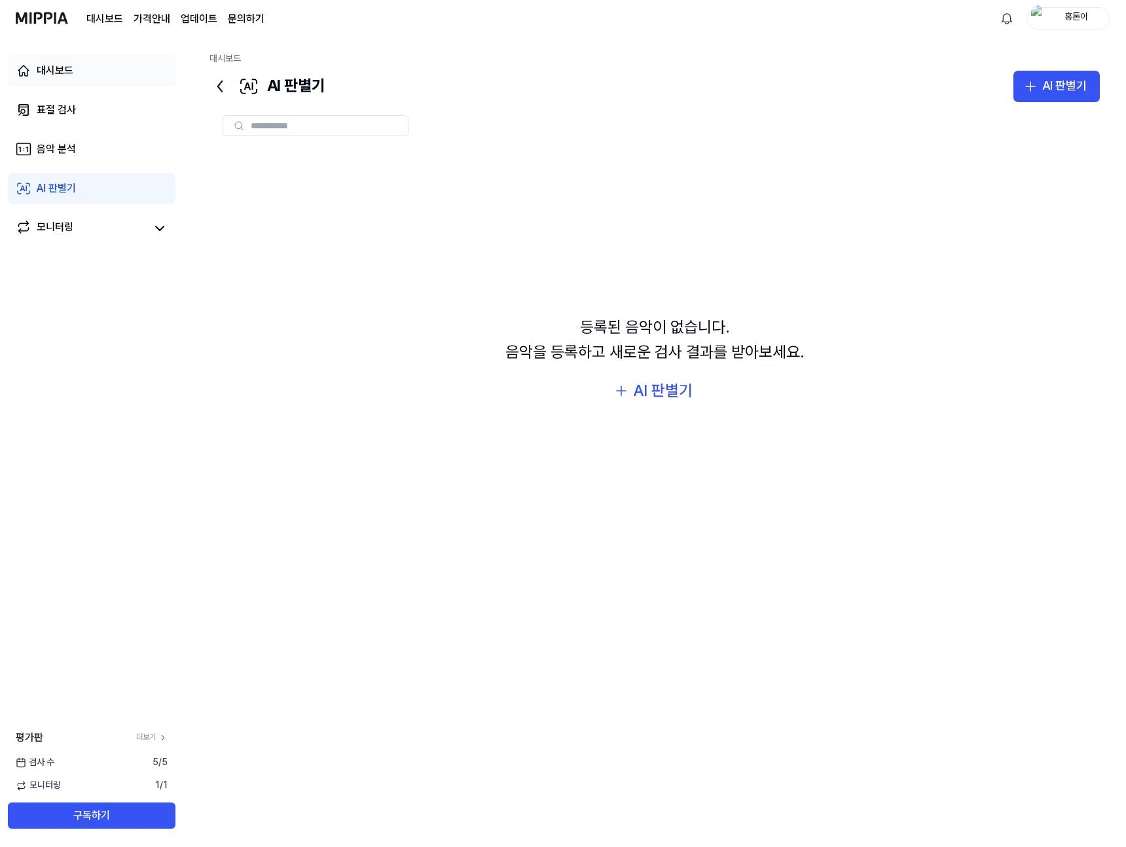
click at [91, 77] on link "대시보드" at bounding box center [92, 70] width 168 height 31
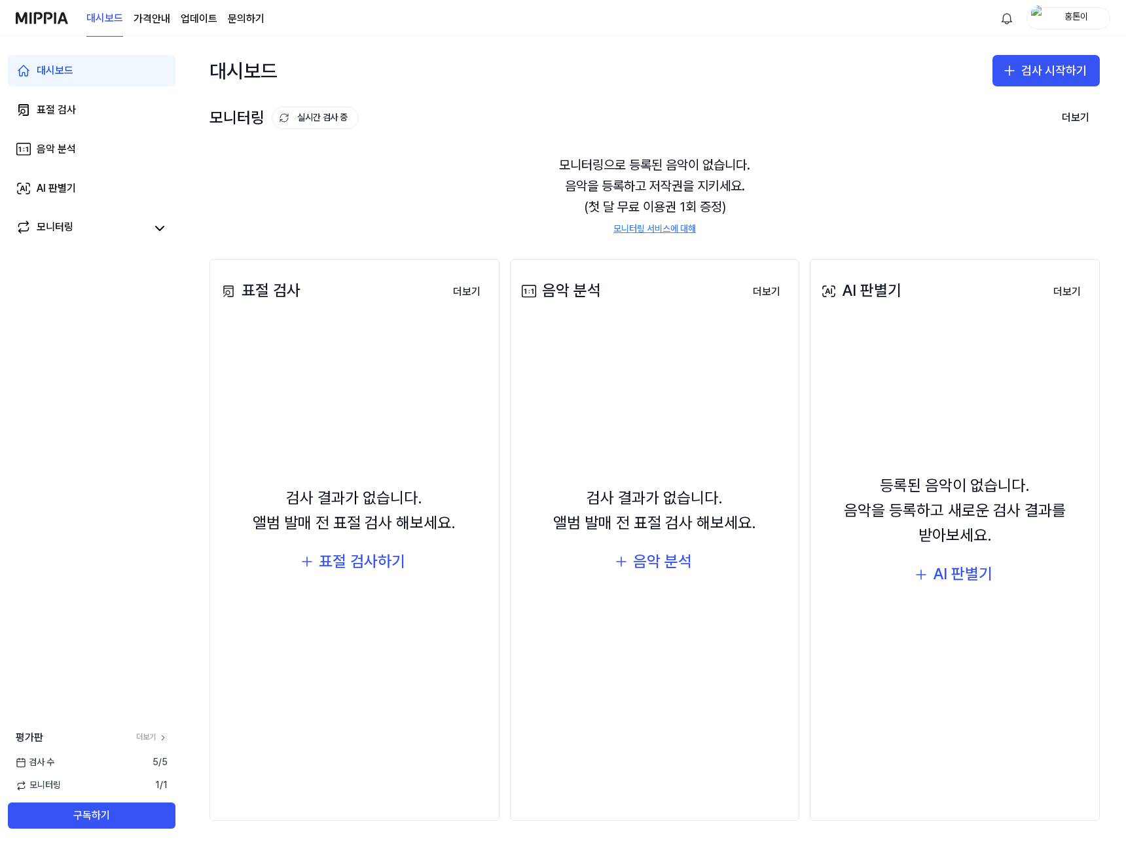
click at [23, 24] on img at bounding box center [42, 18] width 52 height 36
click at [262, 23] on div "대시보드 가격안내 업데이트 문의하기 홍톤이" at bounding box center [563, 18] width 1094 height 36
click at [192, 18] on link "업데이트" at bounding box center [199, 19] width 37 height 16
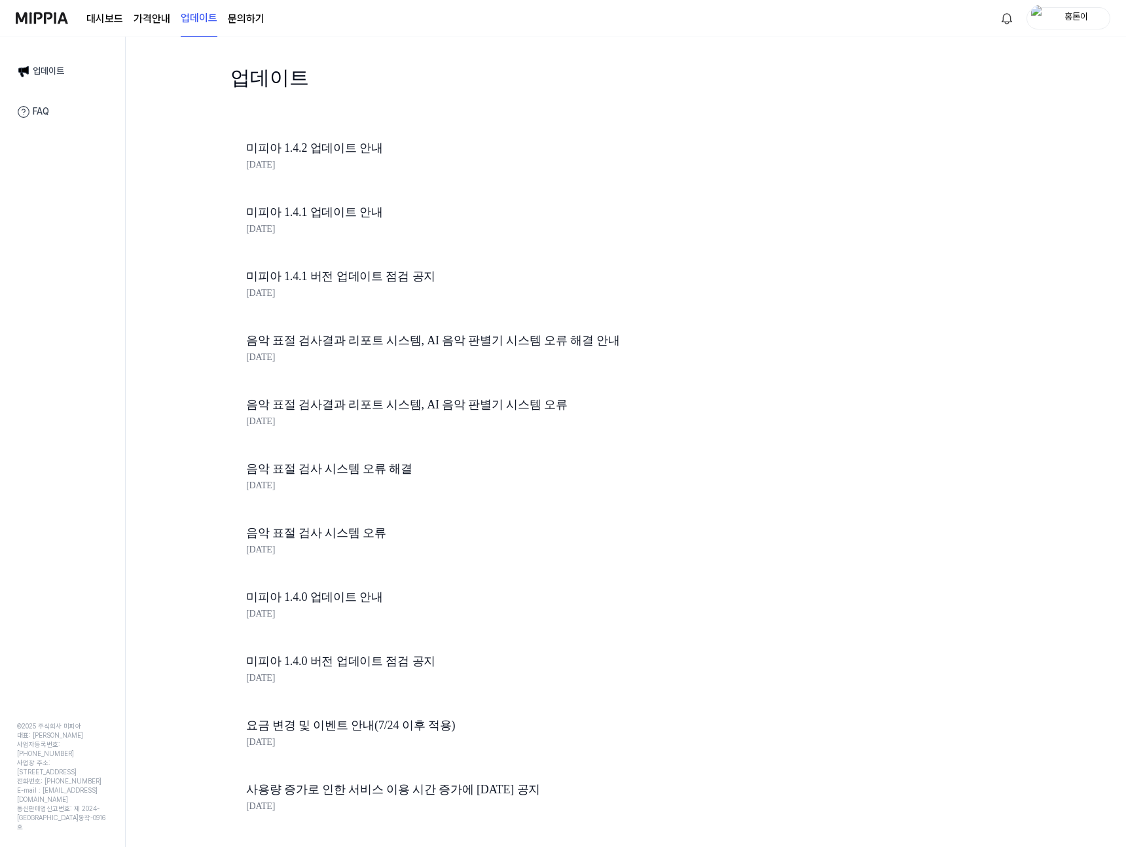
click at [257, 17] on link "문의하기" at bounding box center [246, 19] width 37 height 16
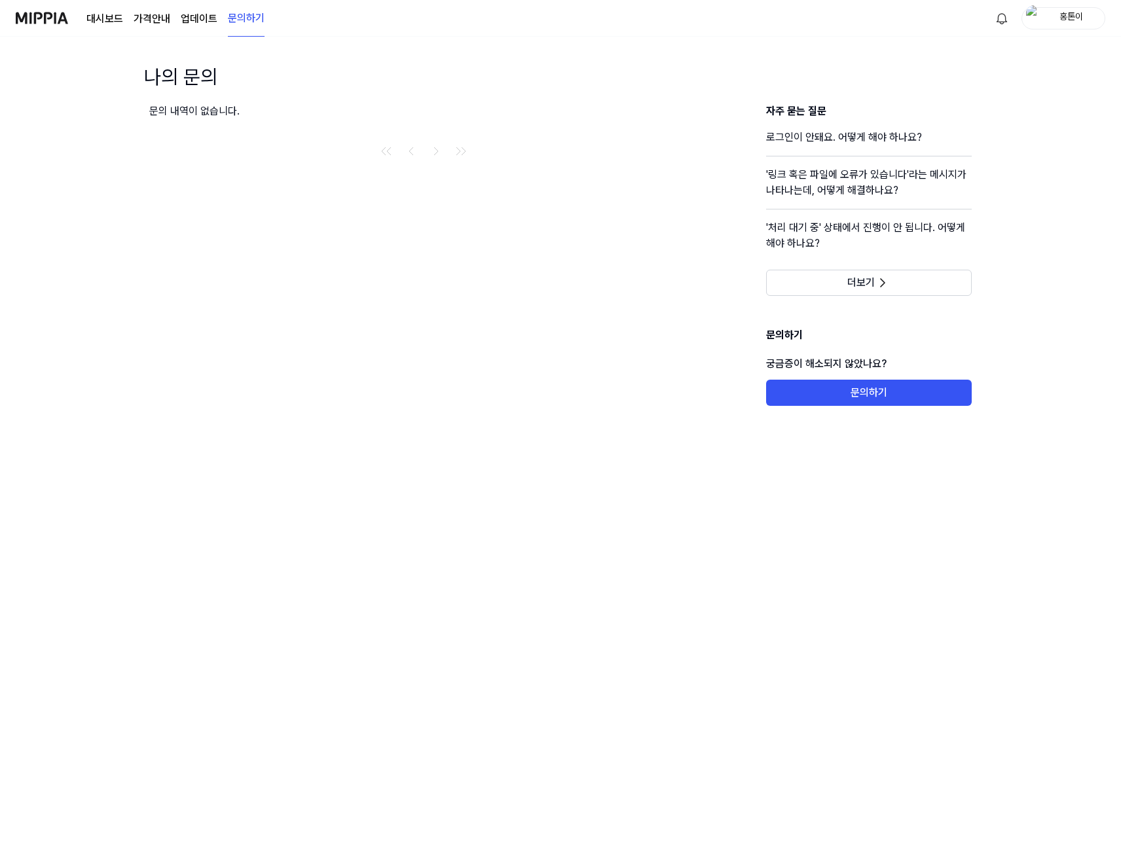
click at [225, 18] on div "대시보드 가격안내 업데이트 문의하기" at bounding box center [175, 18] width 178 height 36
click at [216, 19] on div "대시보드 가격안내 업데이트 문의하기" at bounding box center [175, 18] width 178 height 36
click at [211, 20] on link "업데이트" at bounding box center [199, 19] width 37 height 16
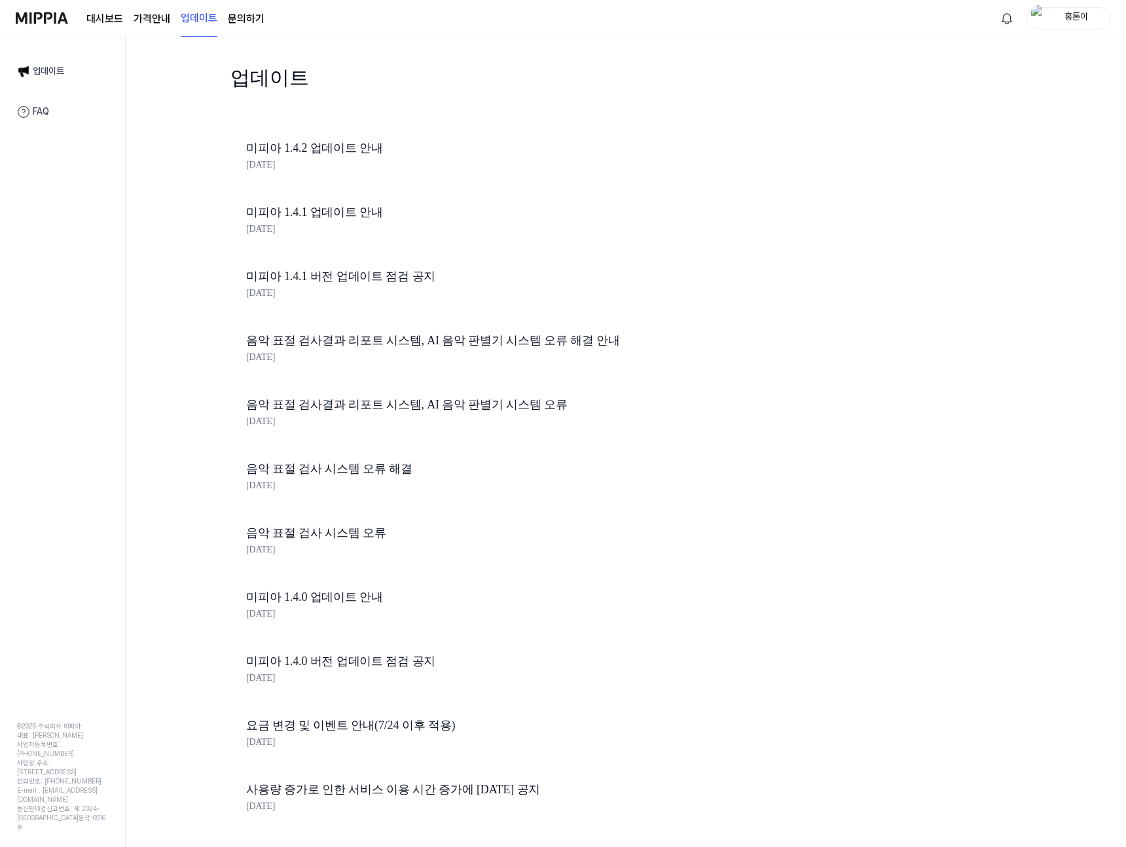
click at [397, 334] on link "음악 표절 검사결과 리포트 시스템, AI 음악 판별기 시스템 오류 해결 안내" at bounding box center [468, 340] width 445 height 19
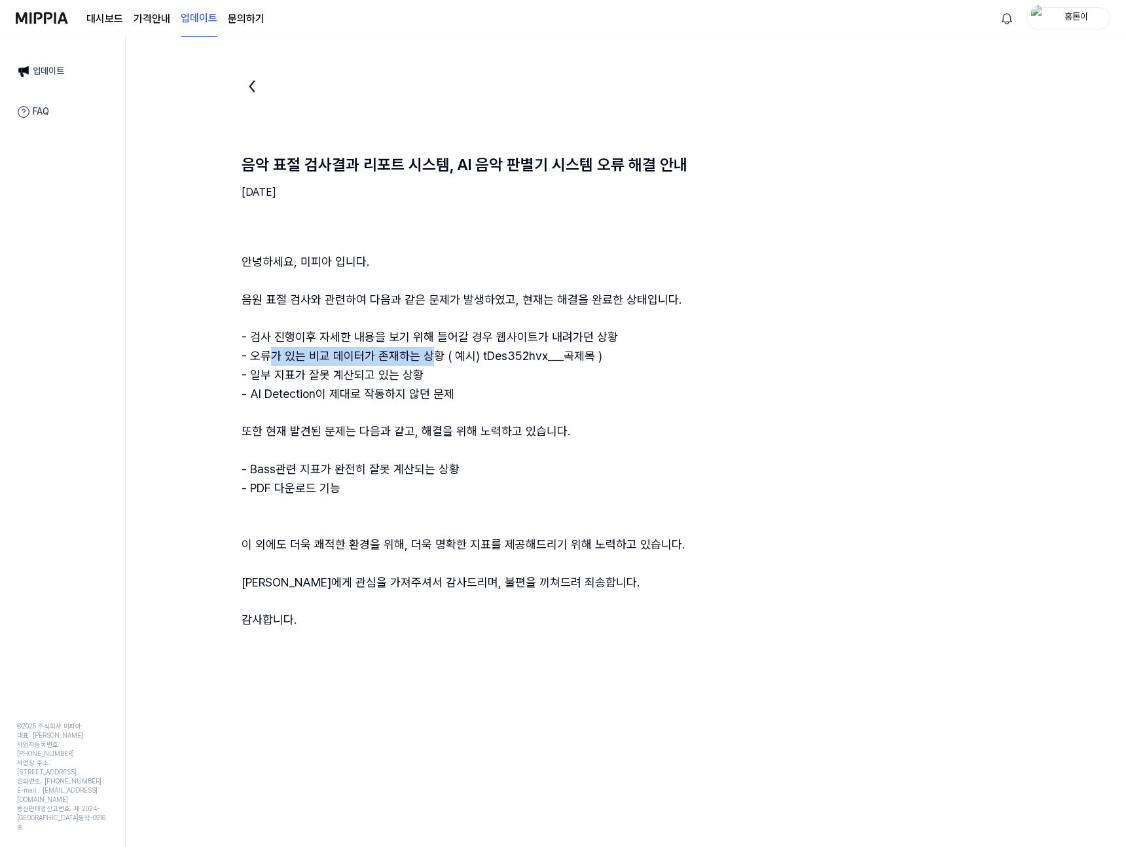
drag, startPoint x: 266, startPoint y: 350, endPoint x: 429, endPoint y: 363, distance: 162.9
click at [429, 363] on div "안녕하세요, 미피아 입니다. 음원 표절 검사와 관련하여 다음과 같은 문제가 발생하였고, 현재는 해결을 완료한 상태입니다. - 검사 진행이후 자…" at bounding box center [626, 441] width 768 height 377
drag, startPoint x: 300, startPoint y: 380, endPoint x: 425, endPoint y: 378, distance: 125.0
click at [416, 378] on div "안녕하세요, 미피아 입니다. 음원 표절 검사와 관련하여 다음과 같은 문제가 발생하였고, 현재는 해결을 완료한 상태입니다. - 검사 진행이후 자…" at bounding box center [626, 441] width 768 height 377
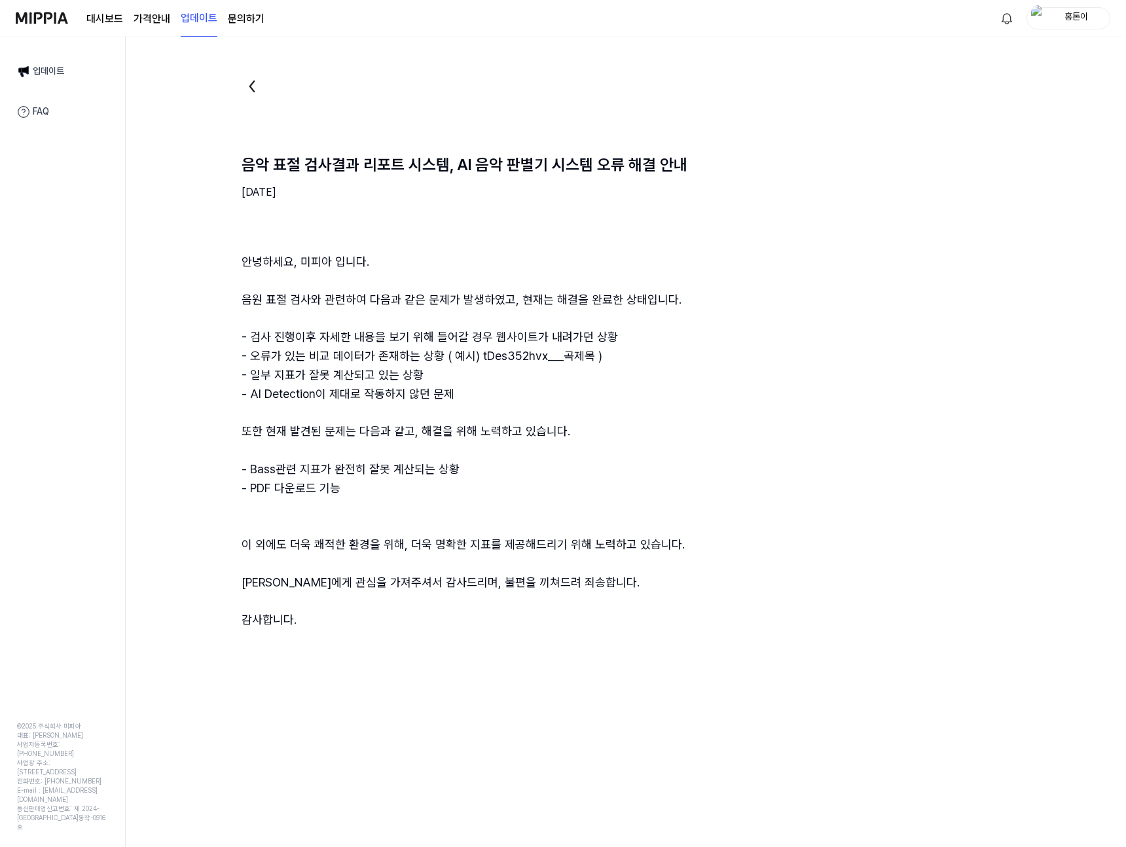
click at [425, 378] on div "안녕하세요, 미피아 입니다. 음원 표절 검사와 관련하여 다음과 같은 문제가 발생하였고, 현재는 해결을 완료한 상태입니다. - 검사 진행이후 자…" at bounding box center [626, 441] width 768 height 377
drag, startPoint x: 63, startPoint y: 756, endPoint x: 73, endPoint y: 756, distance: 9.8
click at [67, 731] on div "© 2025 주식회사 미피아" at bounding box center [62, 725] width 91 height 9
click at [73, 731] on div "© 2025 주식회사 미피아" at bounding box center [62, 725] width 91 height 9
click at [238, 14] on link "문의하기" at bounding box center [246, 19] width 37 height 16
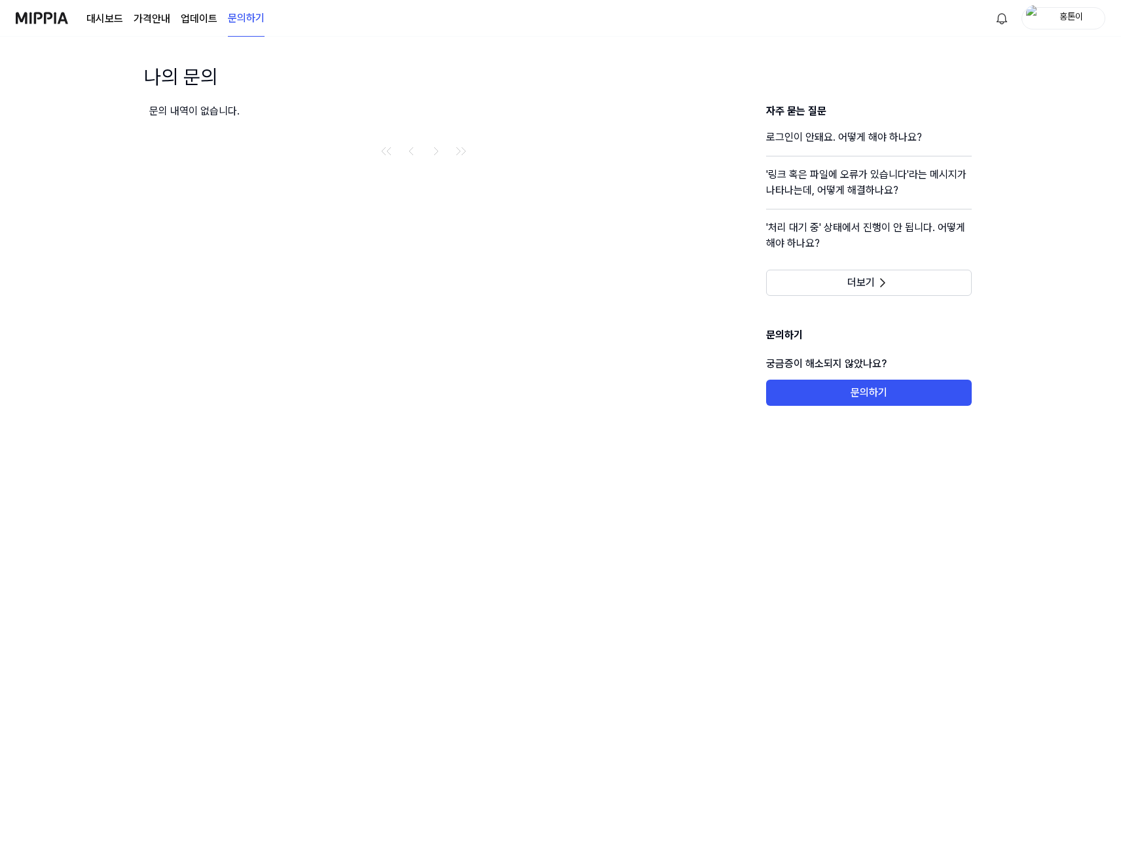
click at [1065, 20] on div "홍톤이" at bounding box center [1070, 17] width 51 height 14
click at [995, 118] on button "로그아웃" at bounding box center [1021, 115] width 151 height 13
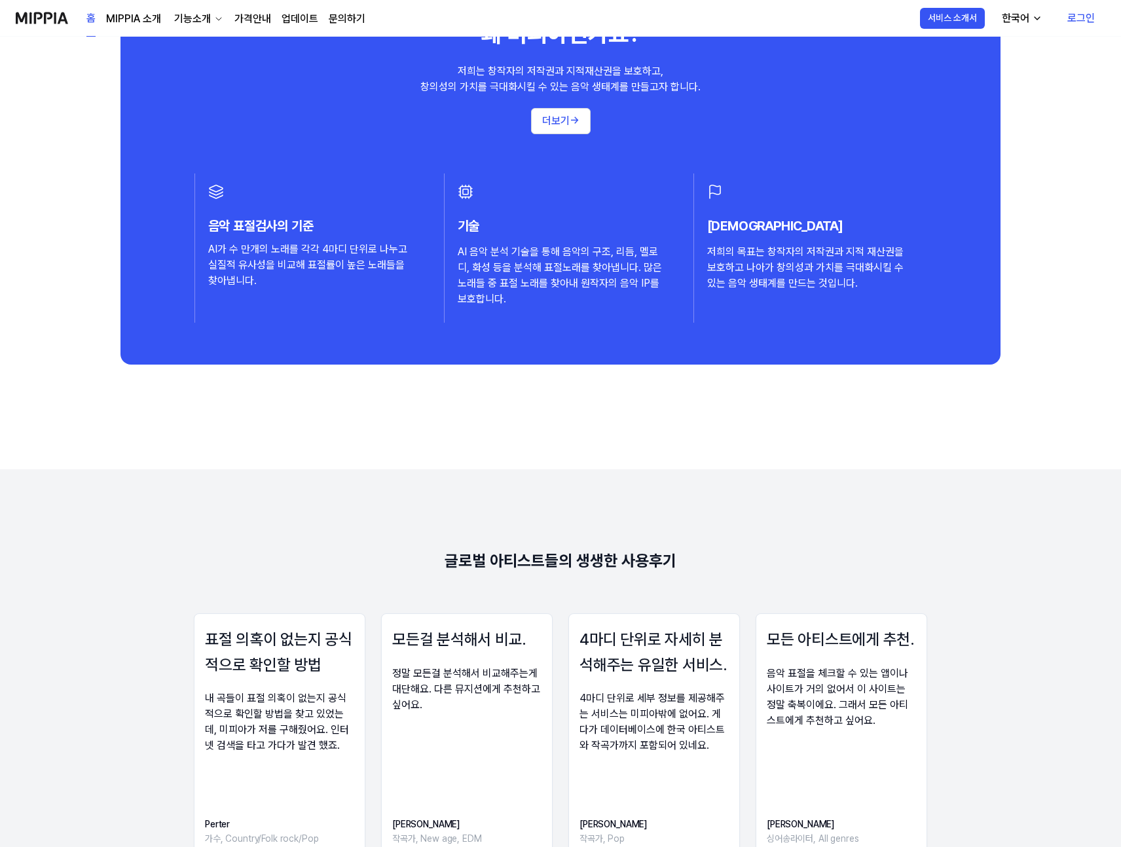
scroll to position [1960, 0]
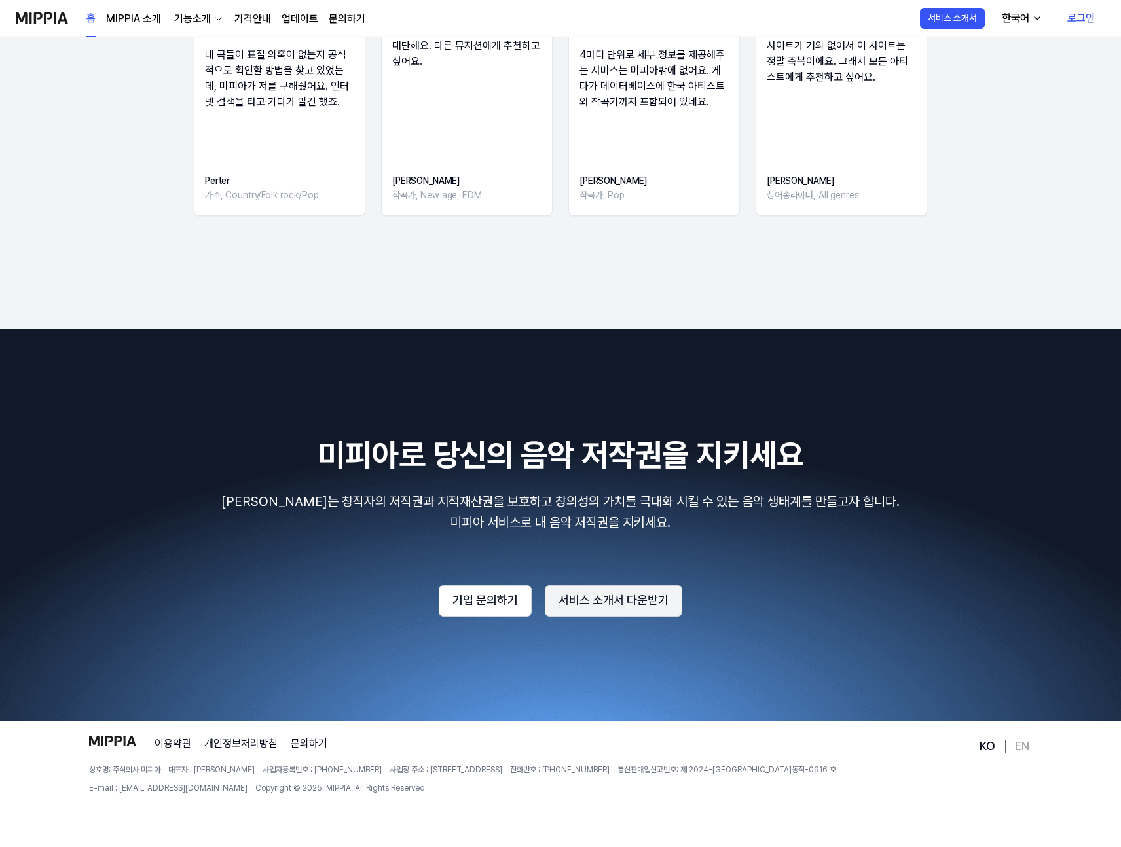
click at [651, 595] on button "서비스 소개서 다운받기" at bounding box center [613, 600] width 137 height 31
click at [1092, 14] on link "로그인" at bounding box center [1080, 18] width 48 height 37
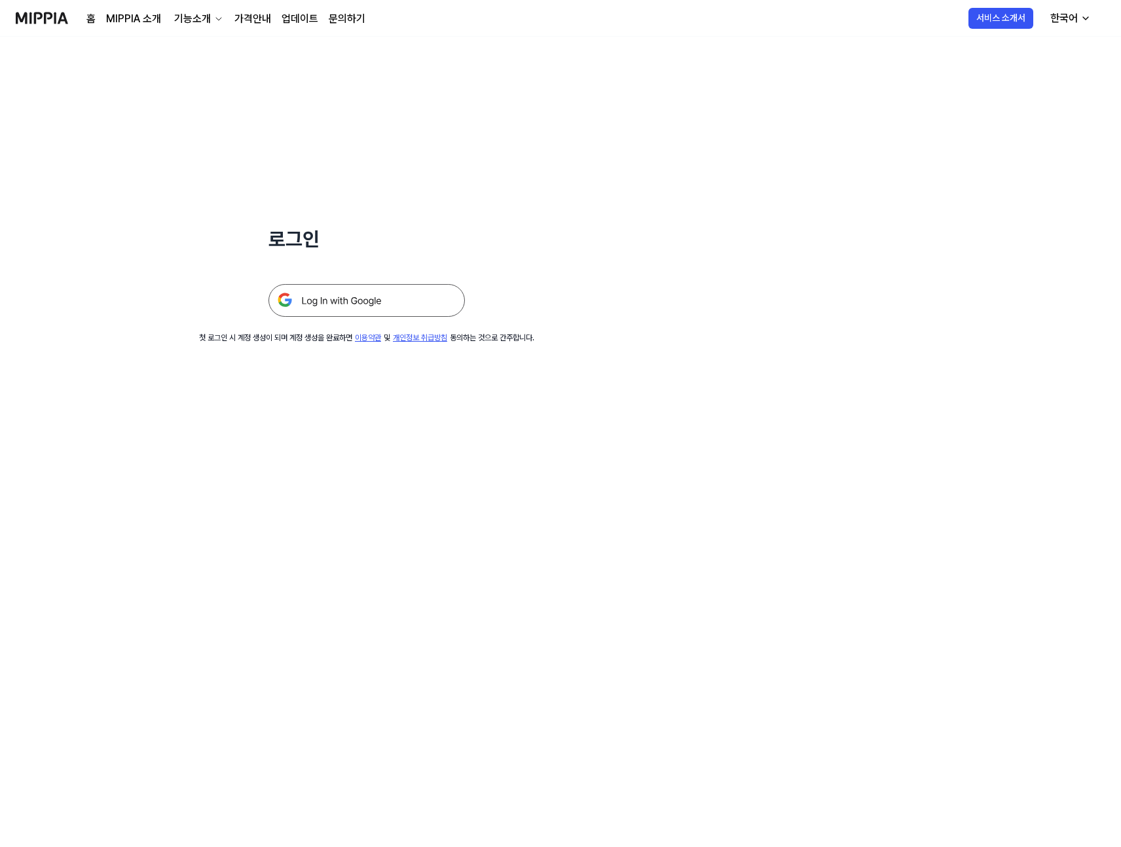
click at [369, 311] on img at bounding box center [366, 300] width 196 height 33
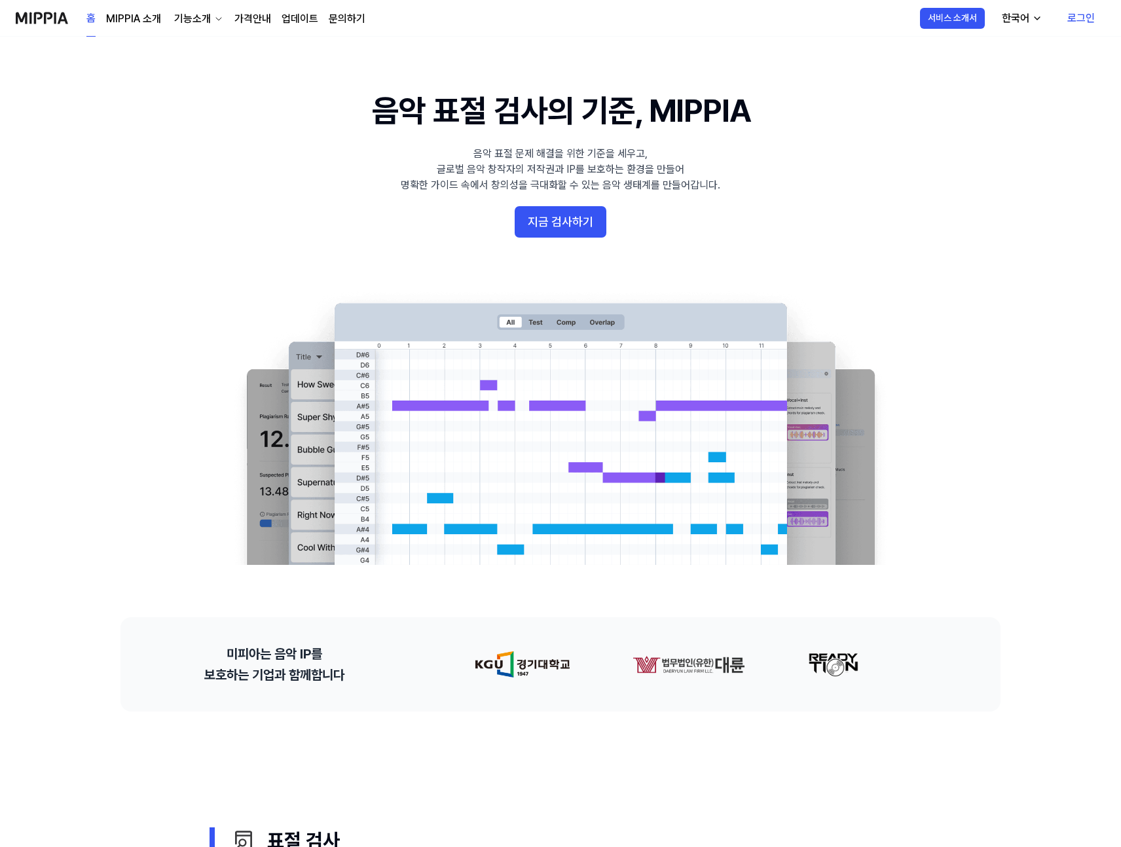
click at [1088, 21] on link "로그인" at bounding box center [1080, 18] width 48 height 37
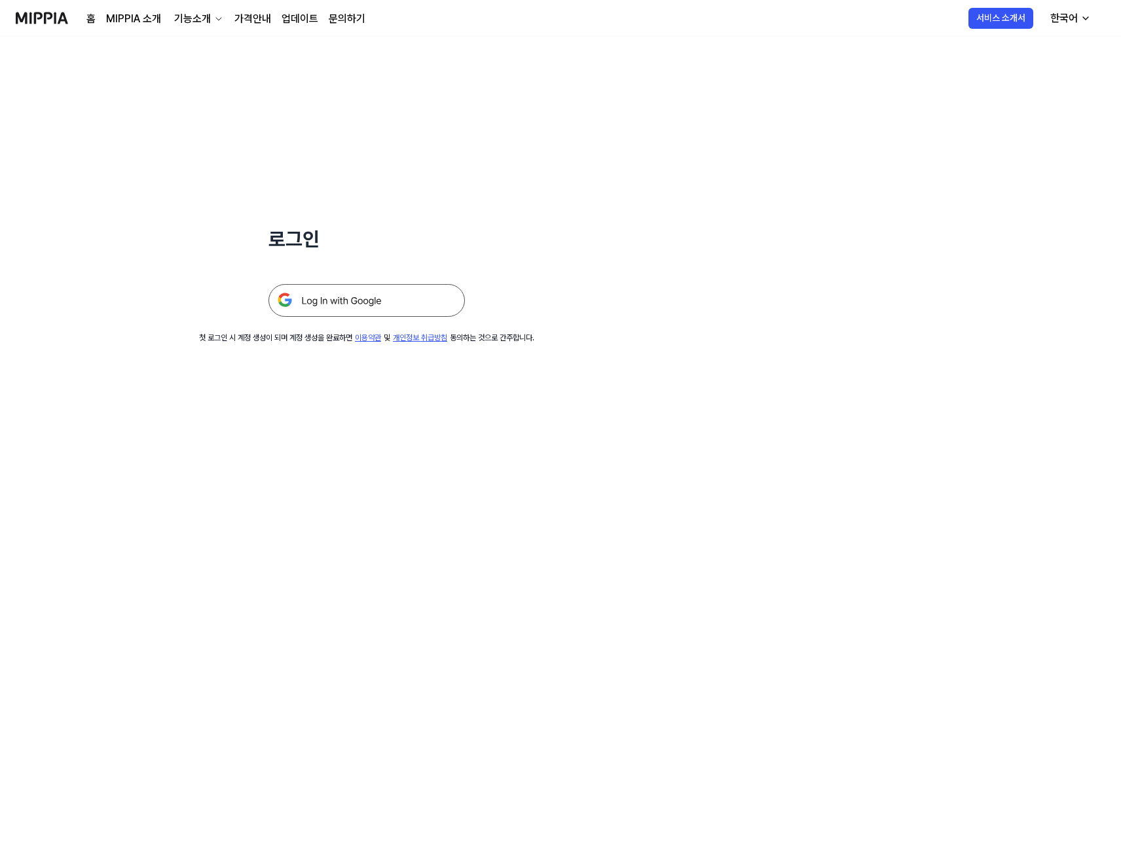
click at [409, 305] on img at bounding box center [366, 300] width 196 height 33
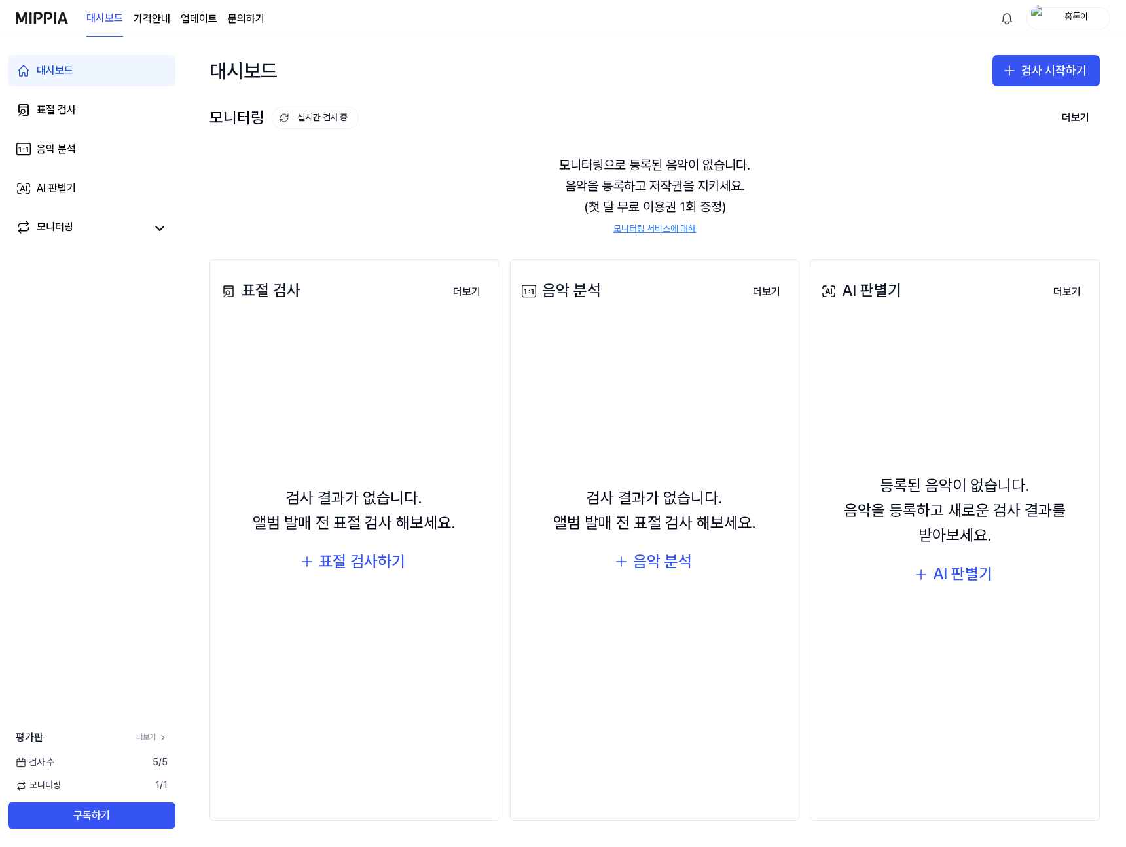
click at [838, 198] on div "모니터링으로 등록된 음악이 없습니다. 음악을 등록하고 저작권을 지키세요. (첫 달 무료 이용권 1회 증정) 모니터링 서비스에 대해" at bounding box center [654, 195] width 890 height 113
click at [84, 181] on link "AI 판별기" at bounding box center [92, 188] width 168 height 31
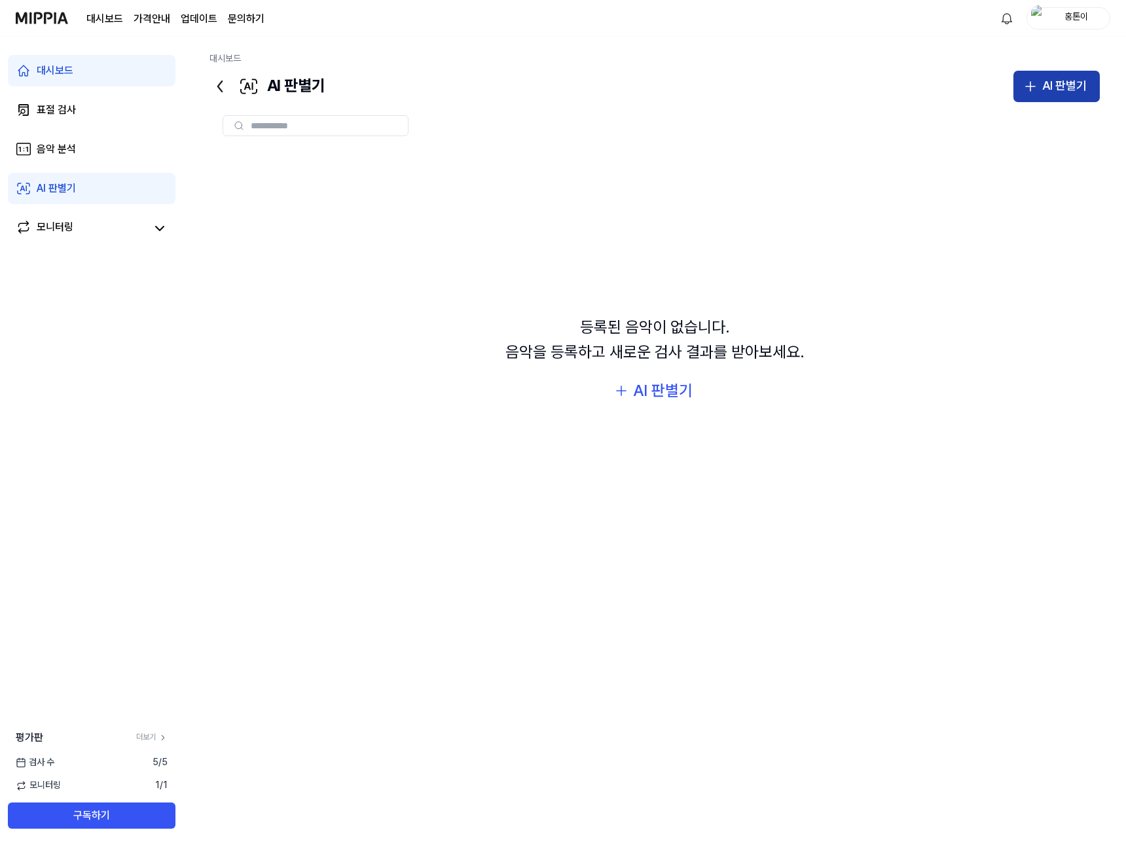
click at [1030, 89] on icon "button" at bounding box center [1030, 87] width 16 height 16
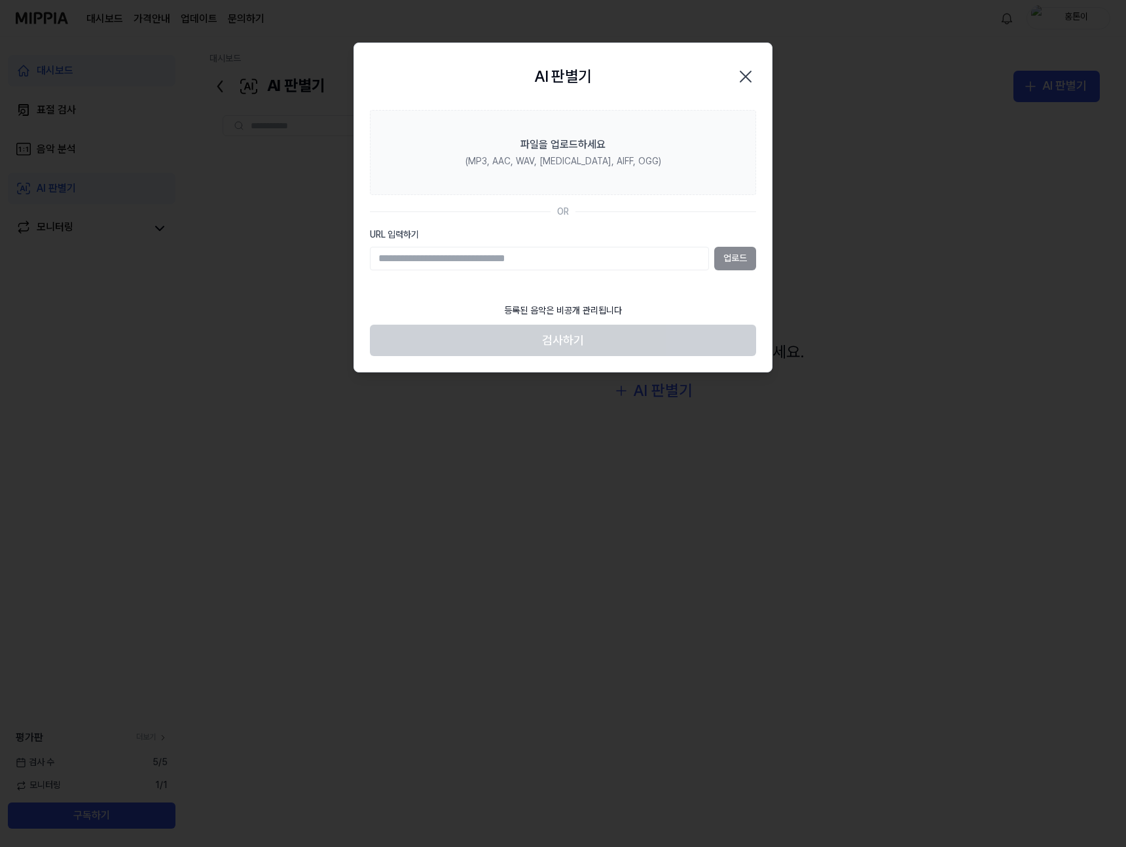
click at [584, 269] on input "URL 입력하기" at bounding box center [539, 259] width 339 height 24
click at [596, 262] on input "URL 입력하기" at bounding box center [539, 259] width 339 height 24
type input "**********"
click at [755, 255] on button "업로드" at bounding box center [735, 259] width 42 height 24
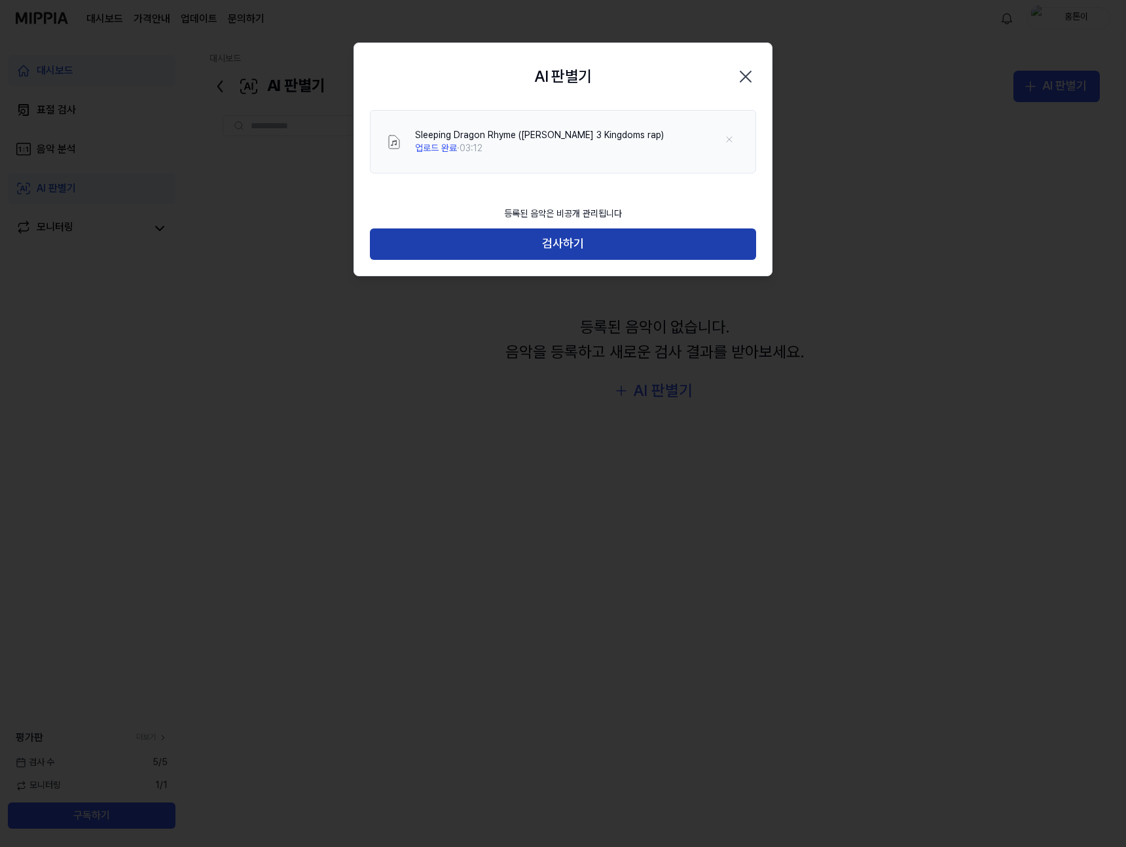
click at [632, 234] on button "검사하기" at bounding box center [563, 243] width 386 height 31
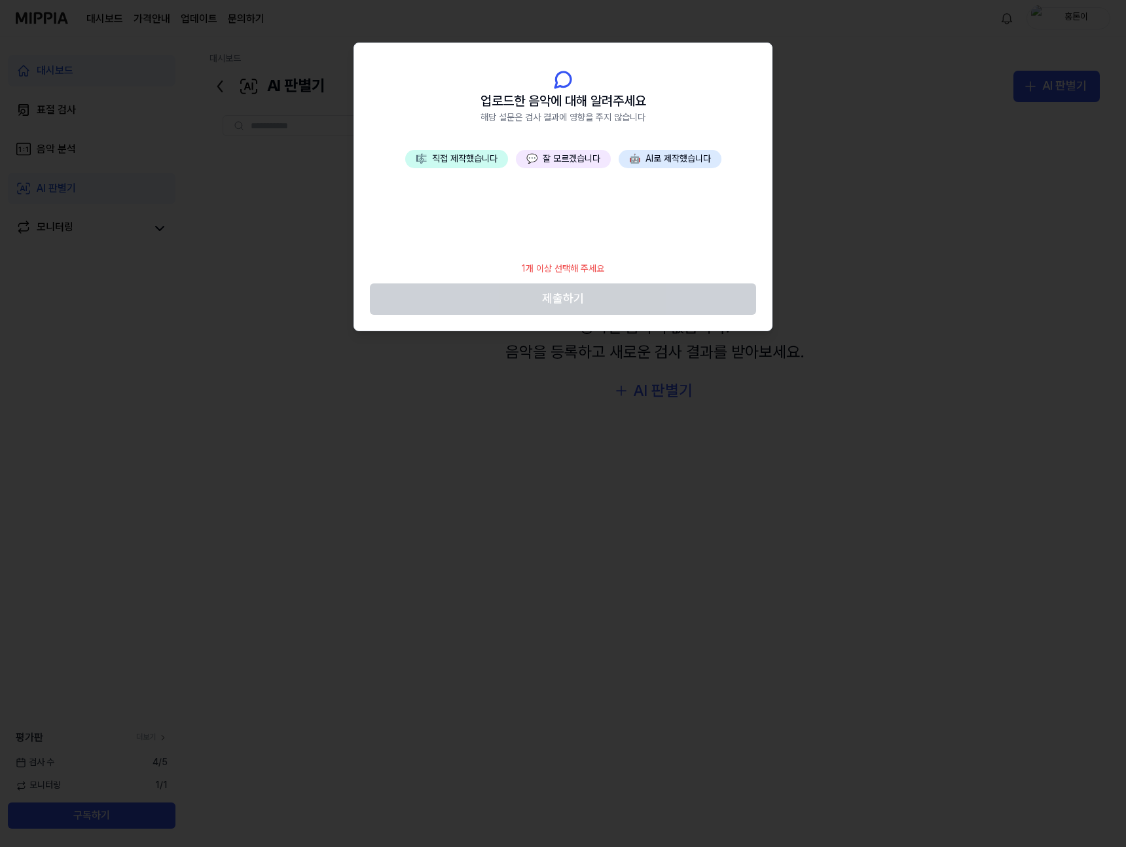
click at [569, 163] on button "💬 잘 모르겠습니다" at bounding box center [563, 159] width 95 height 18
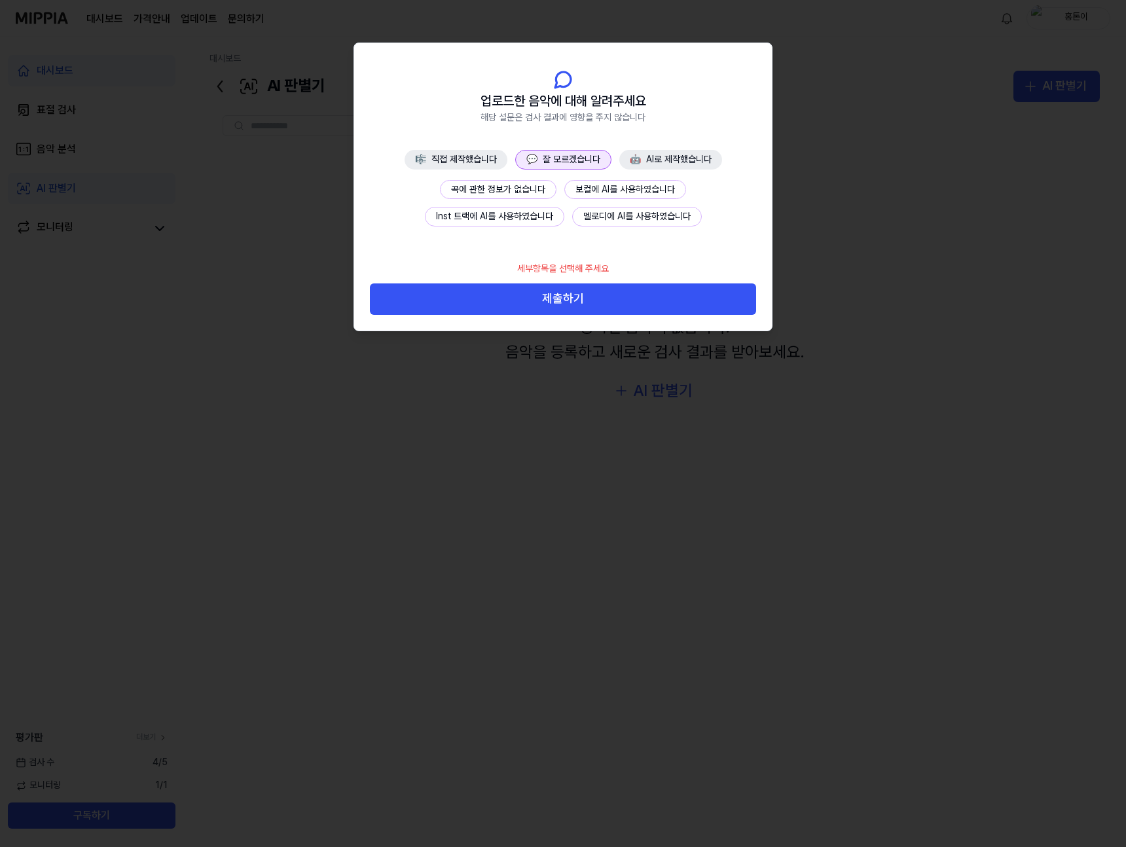
click at [525, 201] on div "곡에 관한 정보가 없습니다 보컬에 AI를 사용하였습니다 Inst 트랙에 AI를 사용하였습니다 멜로디에 AI를 사용하였습니다" at bounding box center [563, 203] width 386 height 46
click at [524, 193] on button "곡에 관한 정보가 없습니다" at bounding box center [498, 190] width 117 height 20
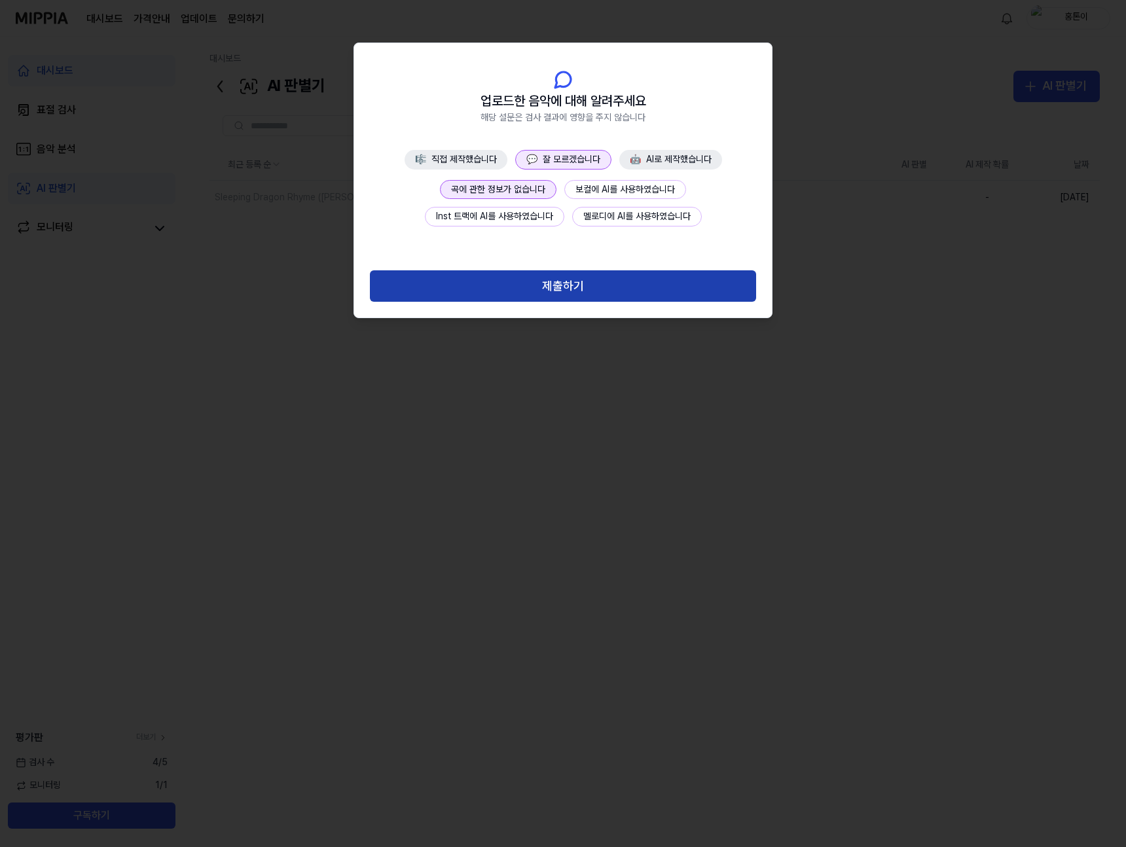
click at [545, 284] on button "제출하기" at bounding box center [563, 285] width 386 height 31
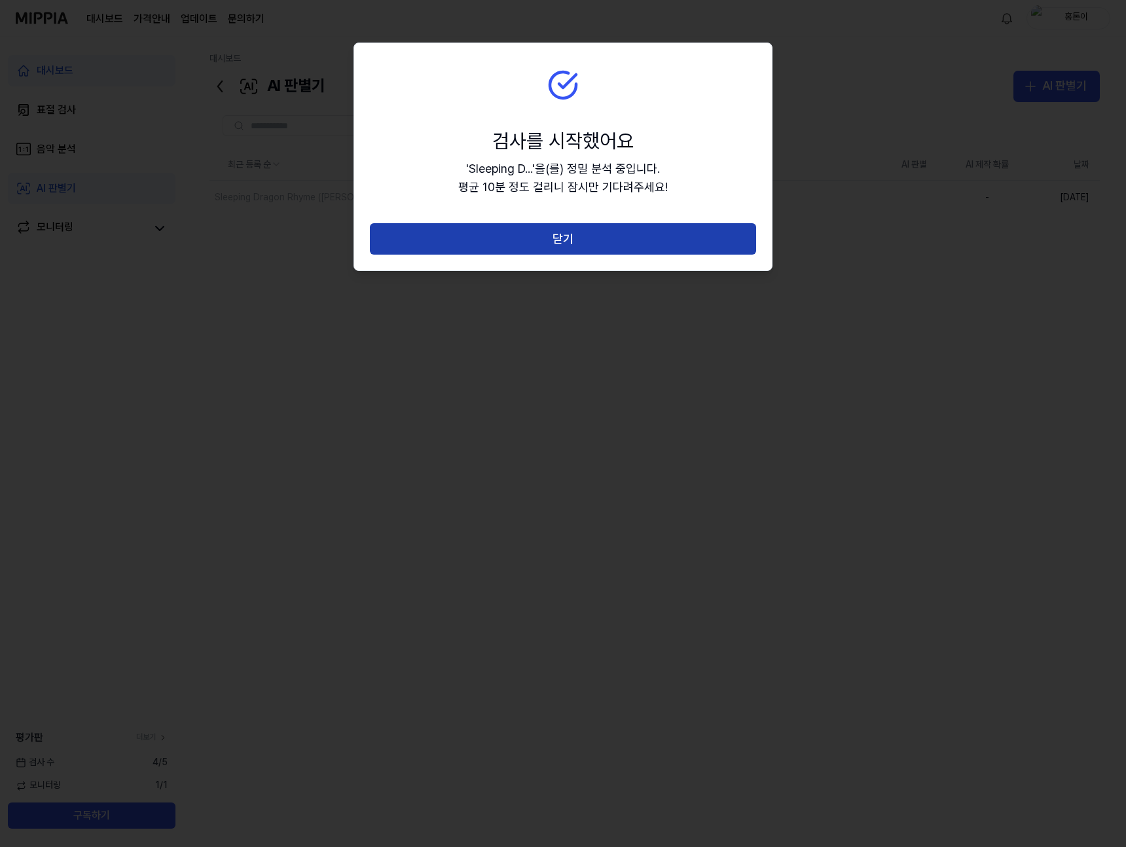
click at [583, 230] on button "닫기" at bounding box center [563, 238] width 386 height 31
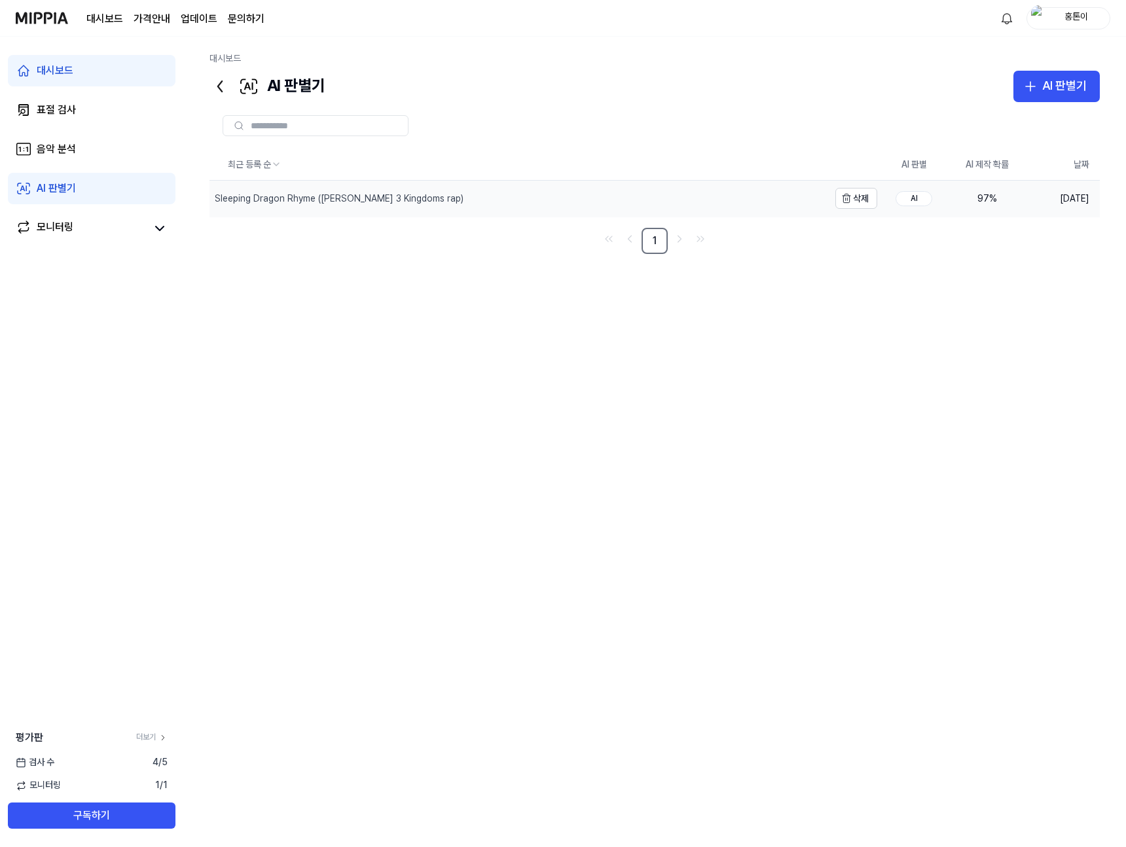
click at [818, 194] on div "Sleeping Dragon Rhyme ([PERSON_NAME] 3 Kingdoms rap)" at bounding box center [518, 199] width 619 height 36
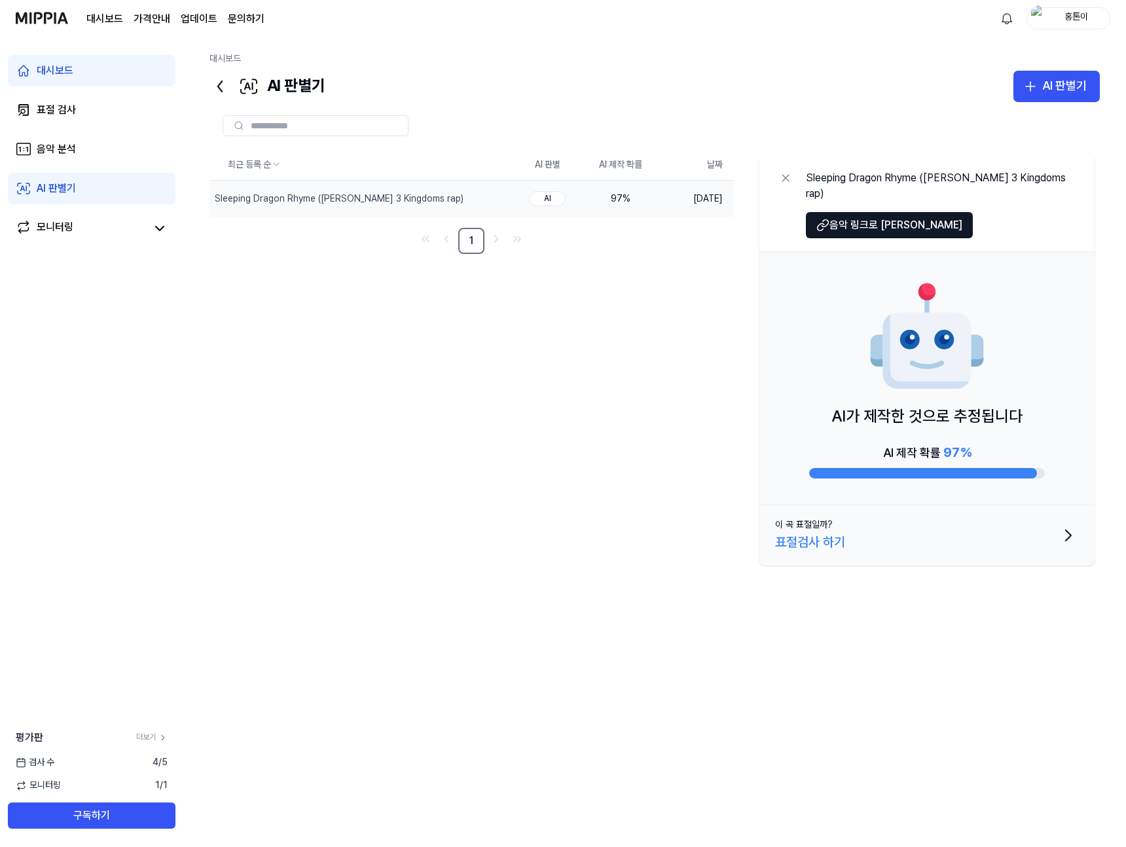
click at [914, 514] on button "이 곡 표절일까? 표절검사 하기" at bounding box center [926, 535] width 335 height 60
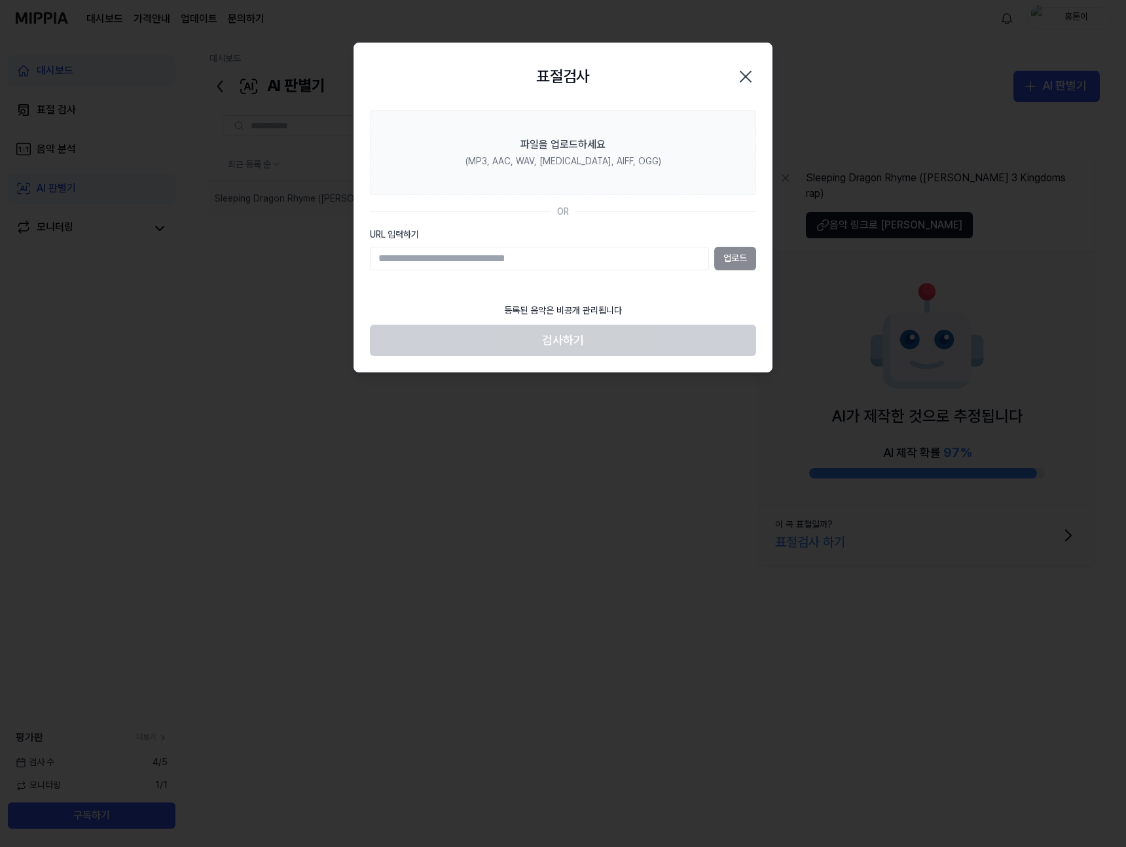
click at [740, 74] on icon "button" at bounding box center [745, 76] width 21 height 21
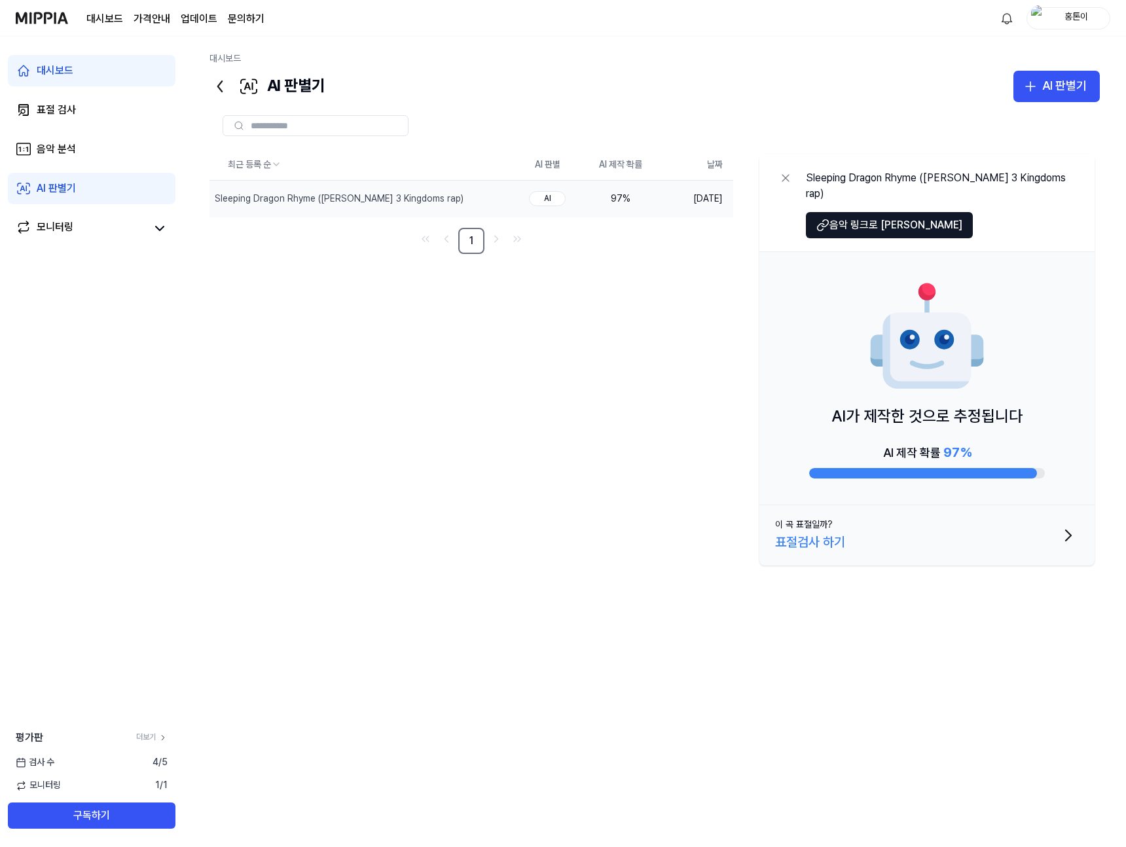
click at [1070, 530] on icon "button" at bounding box center [1068, 535] width 5 height 10
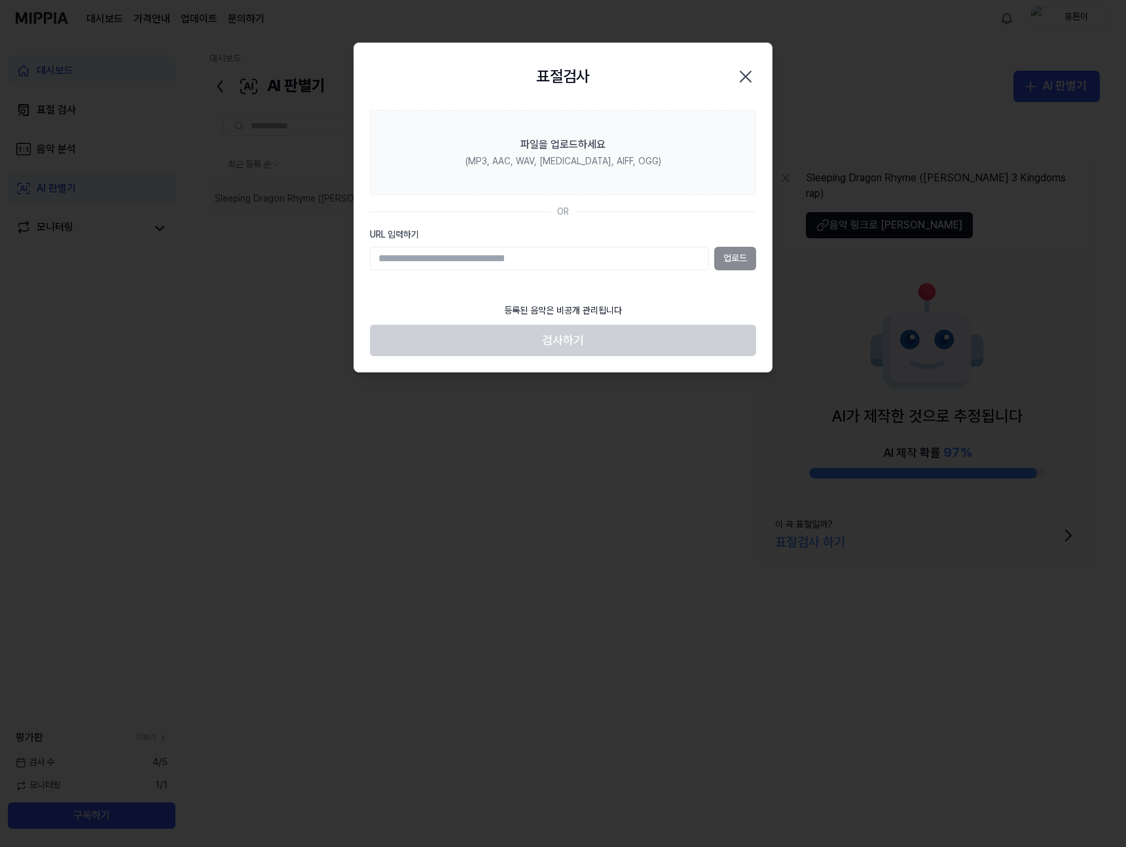
click at [738, 77] on icon "button" at bounding box center [745, 76] width 21 height 21
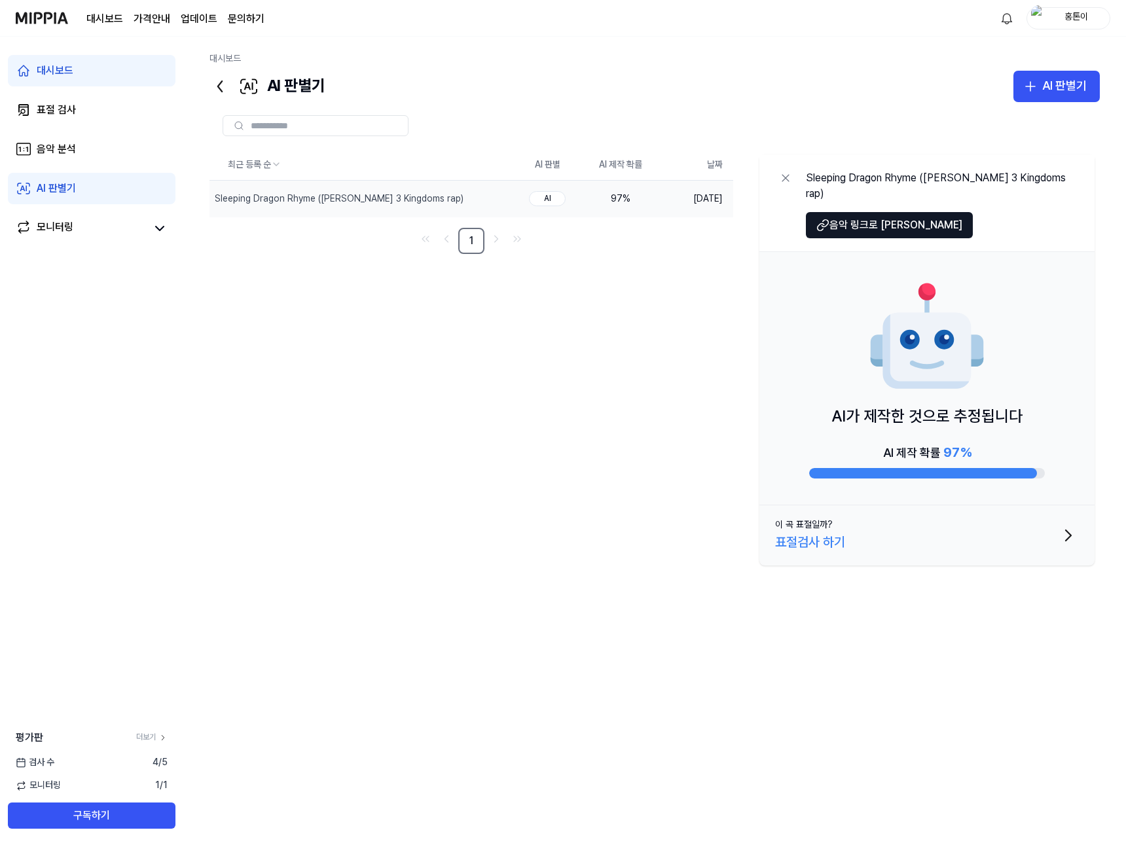
click at [909, 307] on img at bounding box center [927, 337] width 118 height 118
click at [866, 289] on div "AI가 제작한 것으로 추정됩니다 AI 제작 확률 97 %" at bounding box center [926, 378] width 335 height 253
click at [879, 252] on div "AI가 제작한 것으로 추정됩니다 AI 제작 확률 97 %" at bounding box center [926, 378] width 335 height 253
click at [916, 333] on img at bounding box center [927, 337] width 118 height 118
click at [719, 374] on div "최근 등록 순 AI 판별 AI 제작 확률 날짜 Sleeping Dragon Rhyme ([PERSON_NAME] 3 Kingdoms rap) …" at bounding box center [654, 424] width 890 height 550
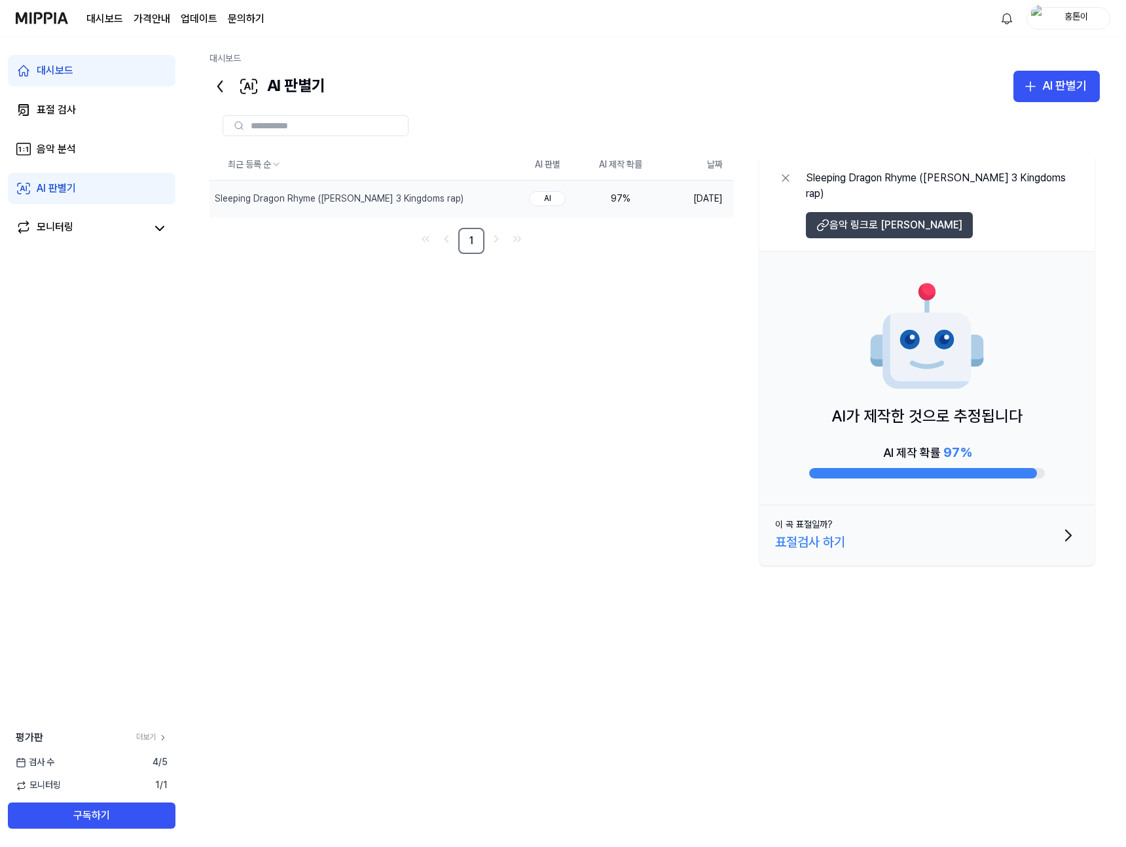
click at [828, 219] on icon at bounding box center [822, 225] width 13 height 13
click at [567, 382] on div "최근 등록 순 AI 판별 AI 제작 확률 날짜 Sleeping Dragon Rhyme ([PERSON_NAME] 3 Kingdoms rap) …" at bounding box center [654, 424] width 890 height 550
click at [785, 178] on icon at bounding box center [785, 178] width 7 height 7
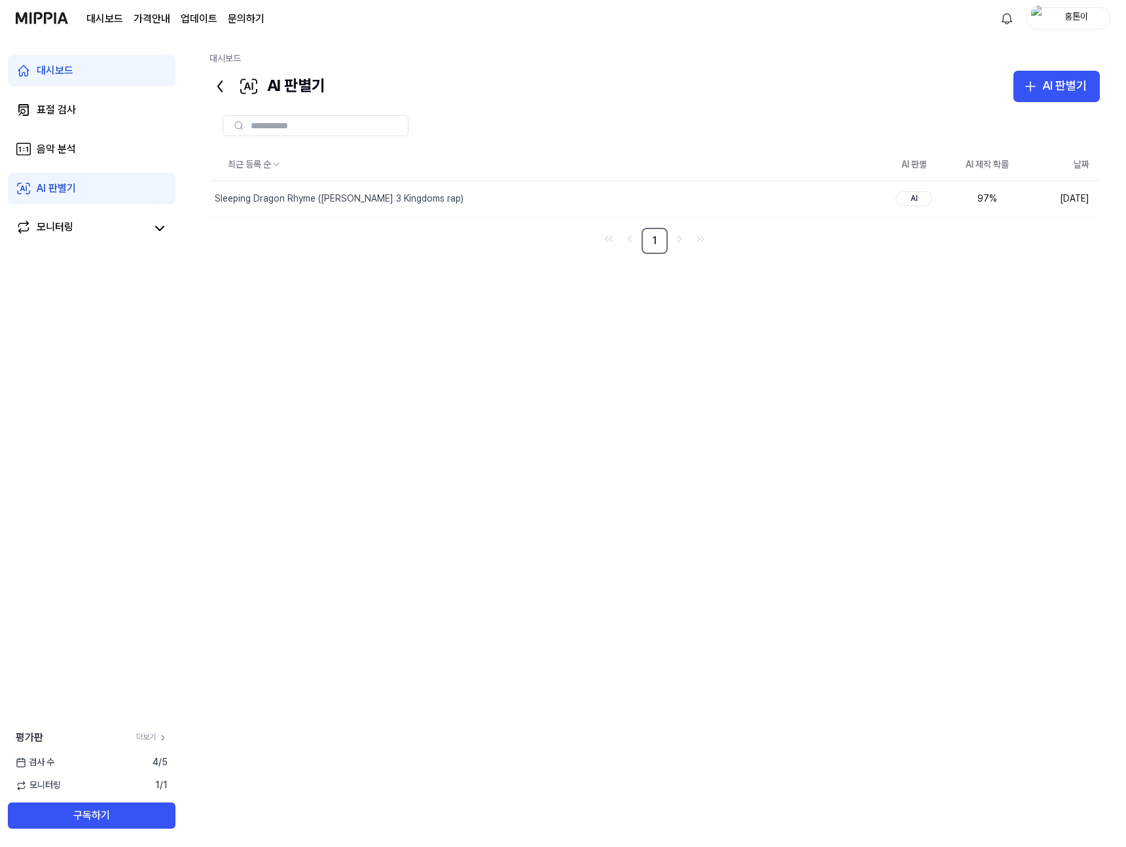
click at [682, 308] on div "최근 등록 순 AI 판별 AI 제작 확률 날짜 Sleeping Dragon Rhyme ([PERSON_NAME] 3 Kingdoms rap) …" at bounding box center [654, 424] width 890 height 550
click at [615, 361] on div "최근 등록 순 AI 판별 AI 제작 확률 날짜 Sleeping Dragon Rhyme ([PERSON_NAME] 3 Kingdoms rap) …" at bounding box center [654, 424] width 890 height 550
click at [171, 241] on div "모니터링" at bounding box center [92, 227] width 168 height 31
click at [158, 228] on icon at bounding box center [160, 228] width 8 height 4
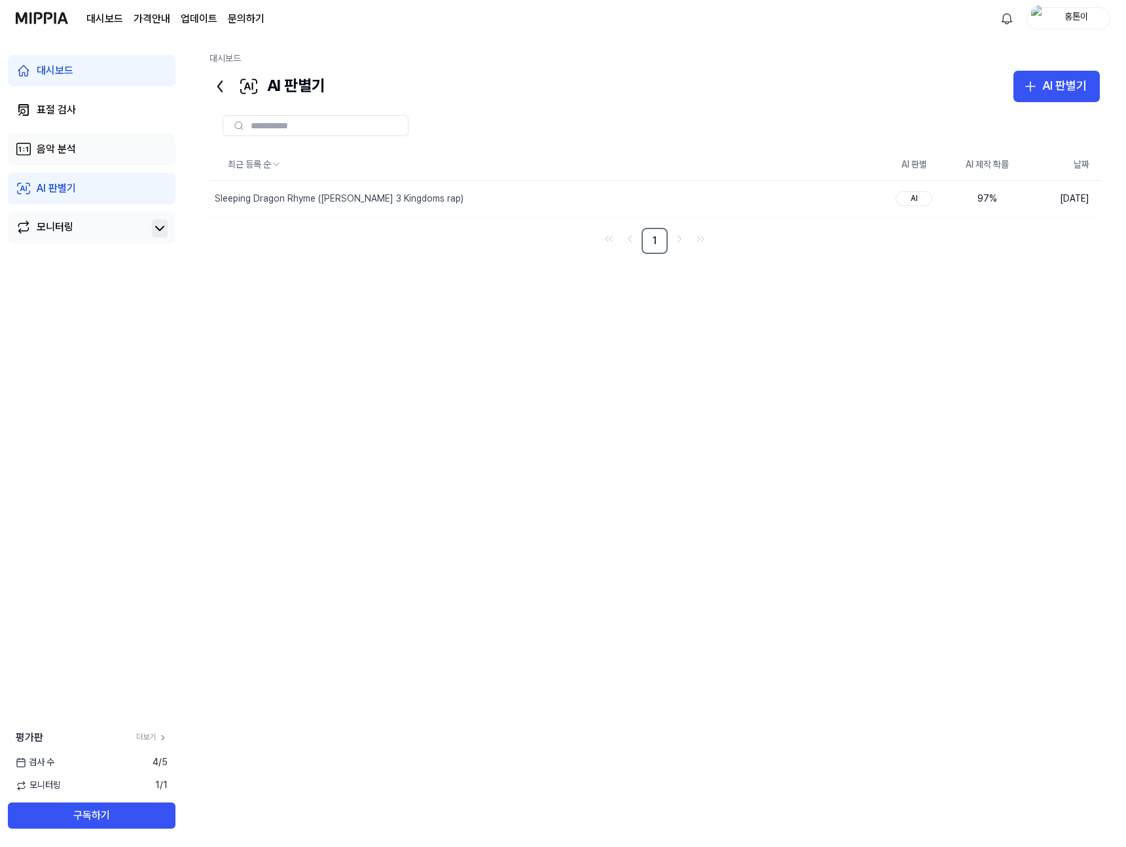
click at [98, 154] on link "음악 분석" at bounding box center [92, 149] width 168 height 31
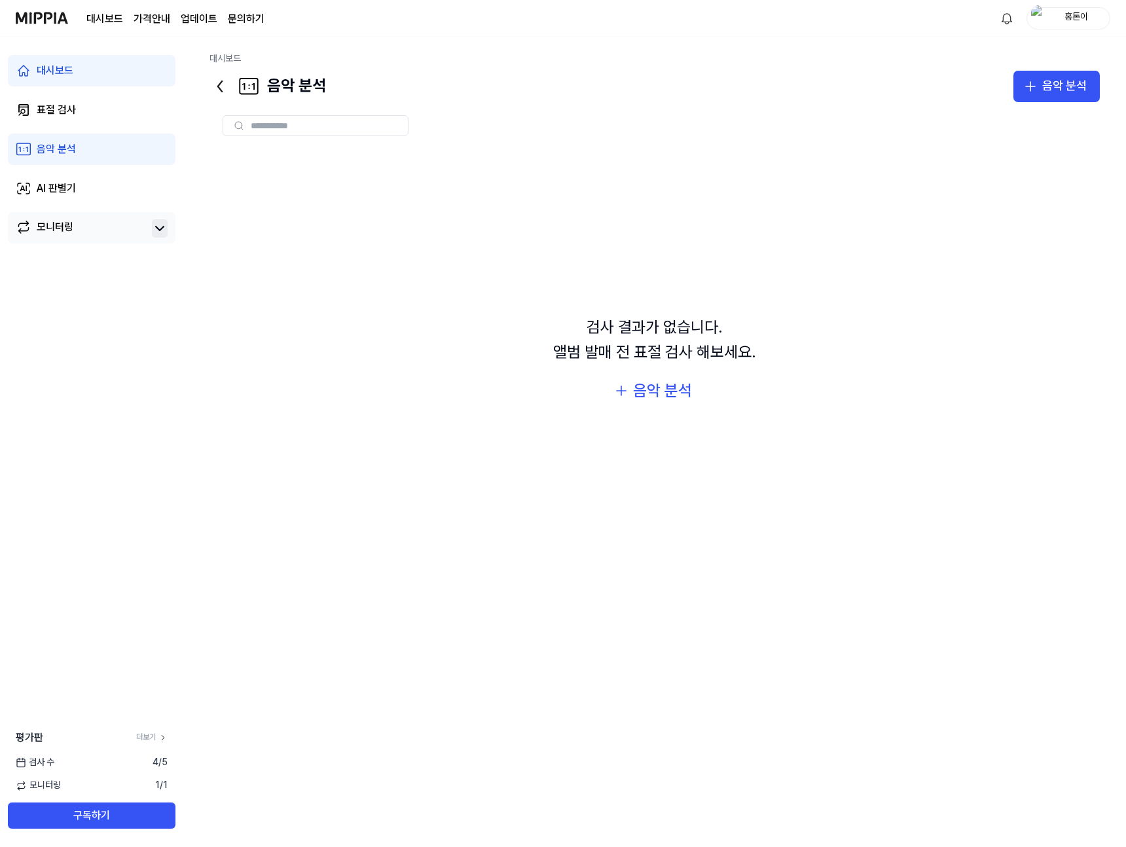
click at [105, 170] on div "대시보드 표절 검사 음악 분석 AI 판별기 모니터링" at bounding box center [91, 149] width 183 height 225
click at [106, 173] on link "AI 판별기" at bounding box center [92, 188] width 168 height 31
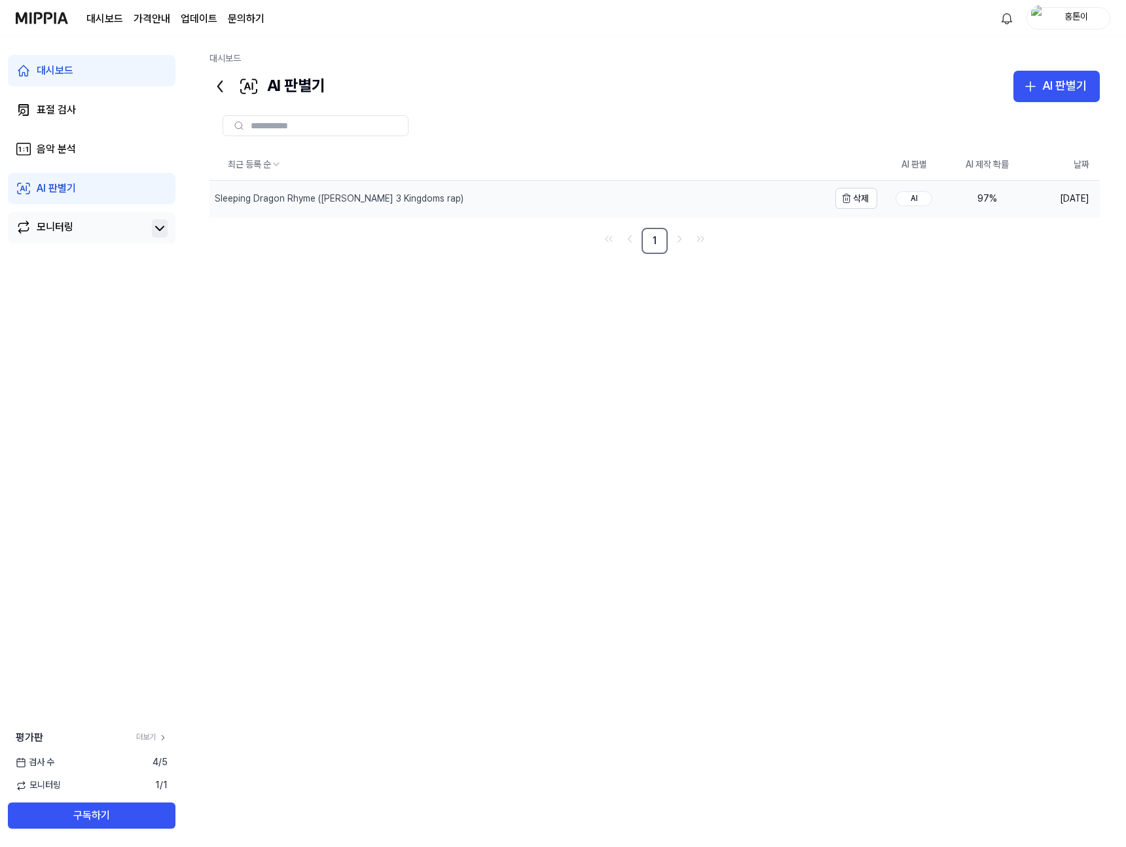
click at [438, 196] on div "Sleeping Dragon Rhyme ([PERSON_NAME] 3 Kingdoms rap)" at bounding box center [339, 198] width 249 height 13
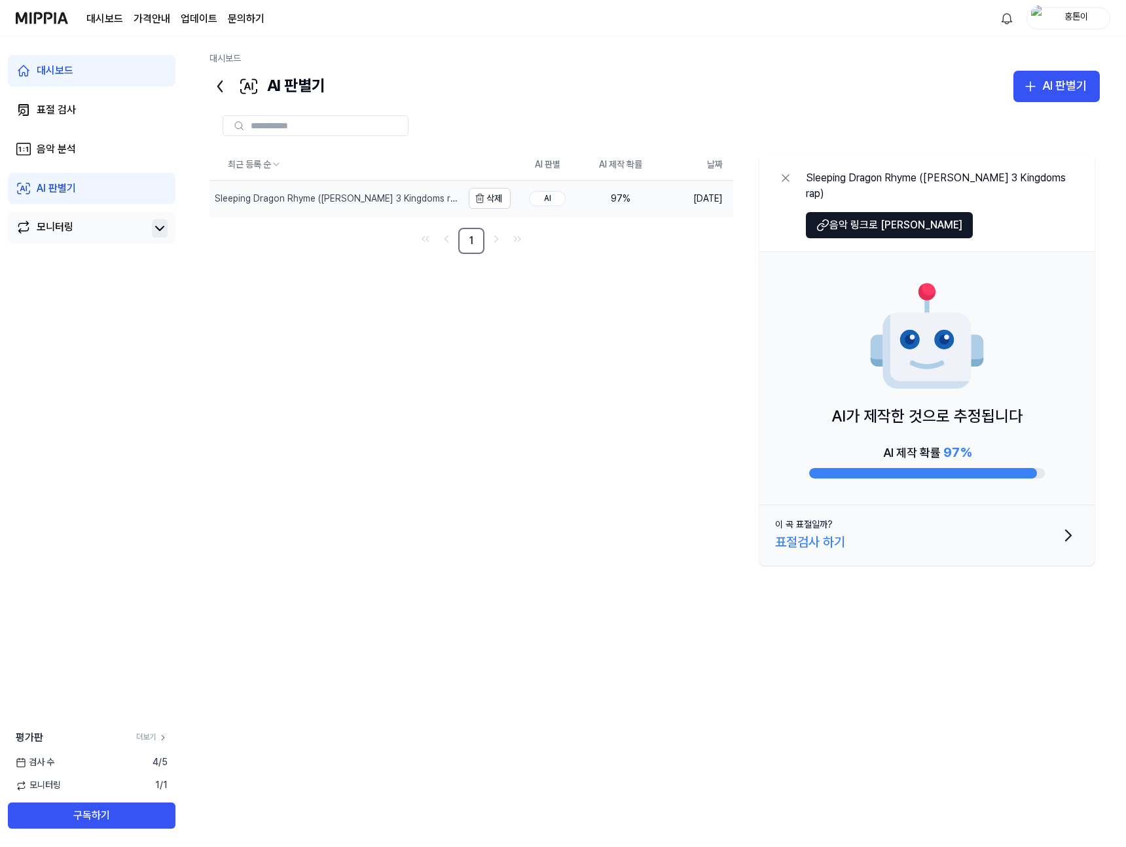
click at [438, 196] on div "Sleeping Dragon Rhyme ([PERSON_NAME] 3 Kingdoms rap)" at bounding box center [337, 198] width 245 height 13
click at [778, 176] on button at bounding box center [785, 178] width 20 height 21
